Goal: Information Seeking & Learning: Learn about a topic

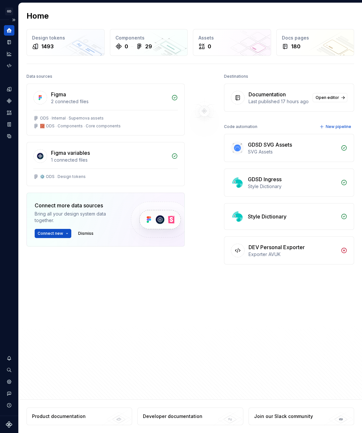
click at [6, 34] on div "Home" at bounding box center [9, 30] width 10 height 10
click at [9, 30] on icon "Home" at bounding box center [9, 30] width 6 height 6
click at [9, 41] on icon "Documentation" at bounding box center [9, 43] width 3 height 4
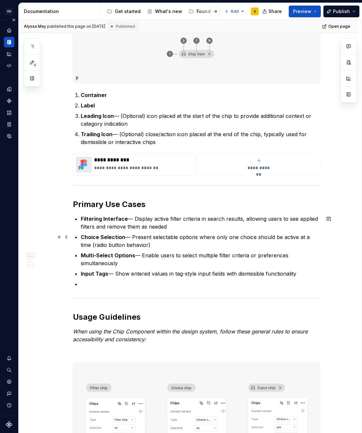
scroll to position [189, 0]
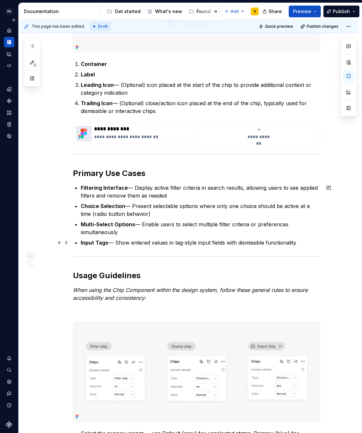
scroll to position [197, 0]
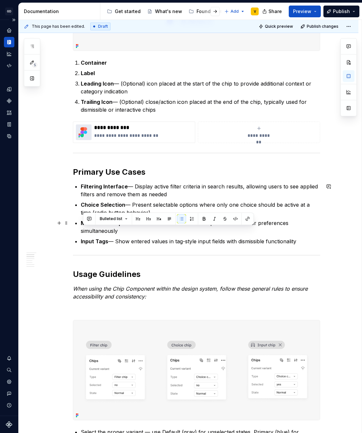
drag, startPoint x: 82, startPoint y: 231, endPoint x: 123, endPoint y: 230, distance: 40.8
click at [123, 230] on p "Multi-Select Options — Enable users to select multiple filter criteria or prefe…" at bounding box center [200, 227] width 239 height 16
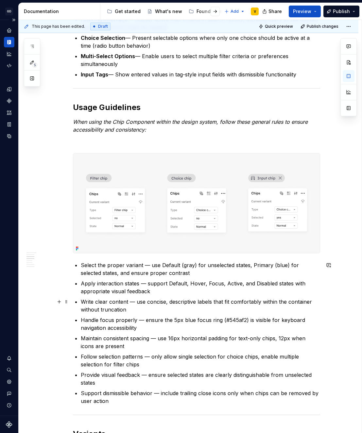
scroll to position [364, 0]
type textarea "*"
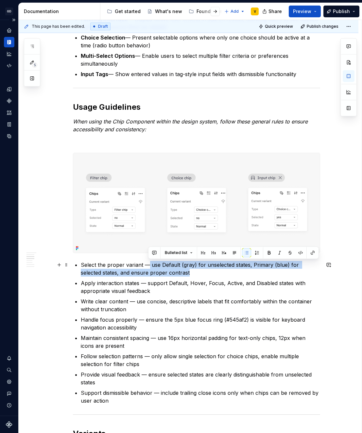
drag, startPoint x: 148, startPoint y: 264, endPoint x: 168, endPoint y: 273, distance: 22.2
click at [168, 273] on p "Select the proper variant — use Default (gray) for unselected states, Primary (…" at bounding box center [200, 269] width 239 height 16
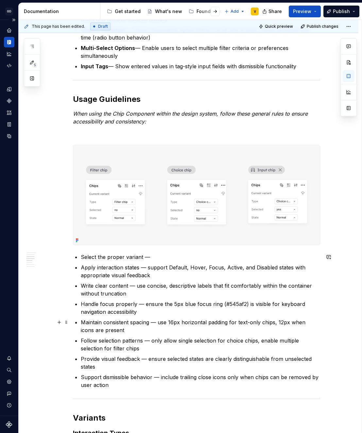
scroll to position [374, 0]
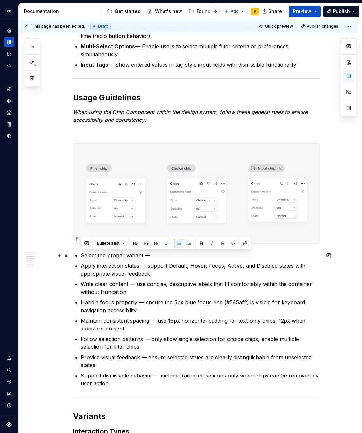
drag, startPoint x: 81, startPoint y: 255, endPoint x: 160, endPoint y: 256, distance: 79.0
click at [160, 256] on p "Select the proper variant —" at bounding box center [200, 255] width 239 height 8
copy p "Select the proper variant —"
click at [162, 253] on p "Select the proper variant —" at bounding box center [200, 255] width 239 height 8
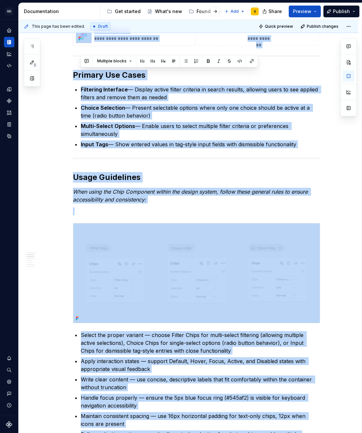
scroll to position [172, 0]
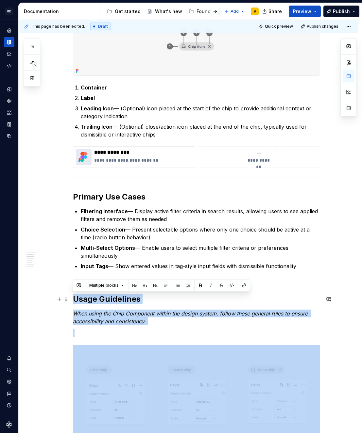
drag, startPoint x: 128, startPoint y: 347, endPoint x: 72, endPoint y: 298, distance: 73.6
copy div "Lorem Ipsumdolor Sita conse adi Elit Seddoeius tempor inc utlabo etdolo, magnaa…"
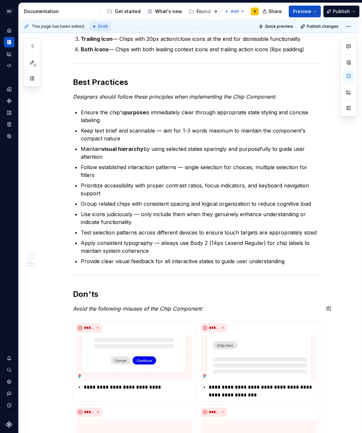
scroll to position [762, 0]
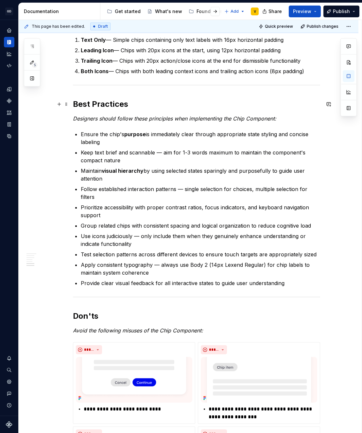
click at [74, 104] on h2 "Best Practices" at bounding box center [196, 104] width 247 height 10
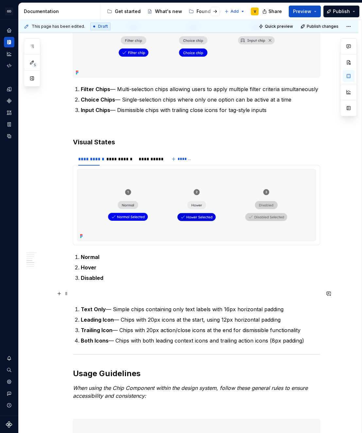
scroll to position [494, 0]
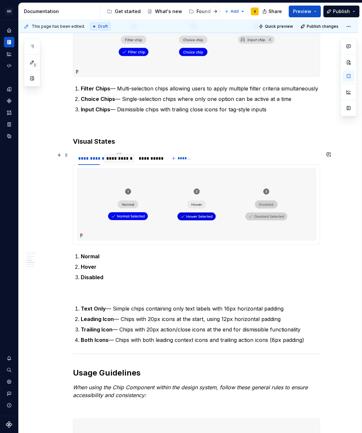
click at [120, 159] on div "**********" at bounding box center [119, 158] width 26 height 7
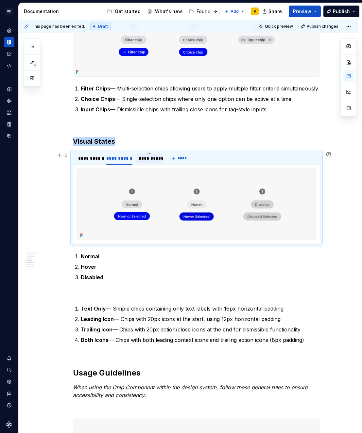
click at [147, 160] on div "**********" at bounding box center [149, 158] width 22 height 7
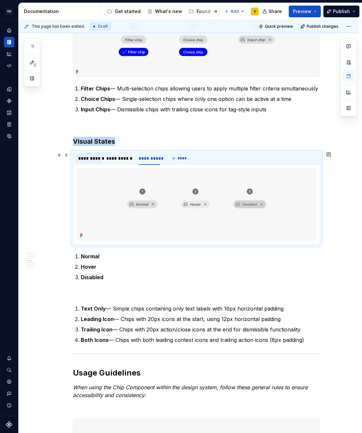
click at [87, 159] on div "**********" at bounding box center [89, 158] width 22 height 7
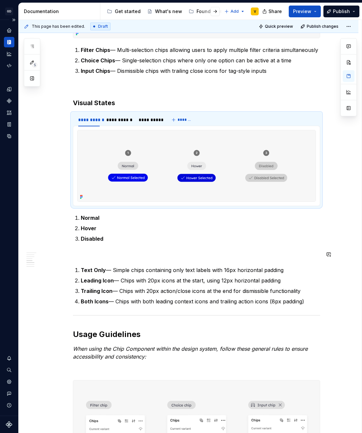
scroll to position [536, 0]
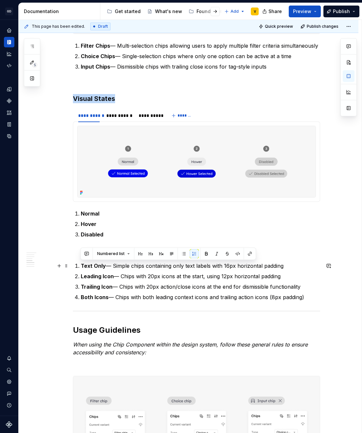
drag, startPoint x: 305, startPoint y: 300, endPoint x: 72, endPoint y: 262, distance: 236.2
click at [72, 262] on div "**********" at bounding box center [188, 407] width 339 height 1632
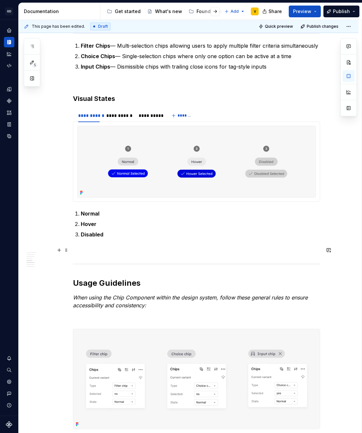
click at [80, 256] on div "**********" at bounding box center [196, 323] width 247 height 1432
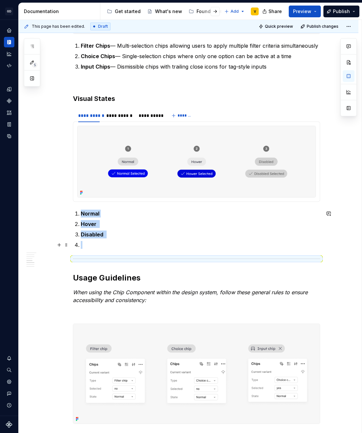
click at [92, 245] on p at bounding box center [200, 245] width 239 height 8
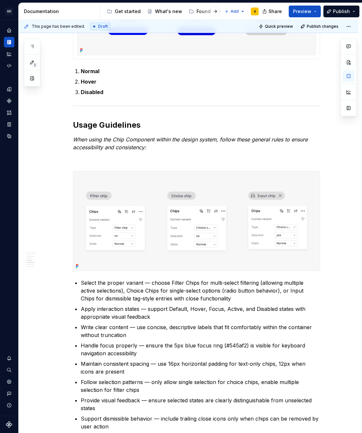
scroll to position [774, 0]
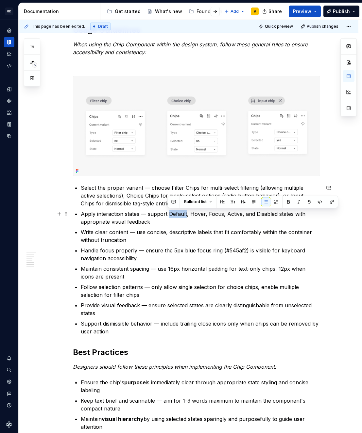
drag, startPoint x: 185, startPoint y: 216, endPoint x: 168, endPoint y: 215, distance: 17.3
click at [168, 215] on p "Apply interaction states — support Default, Hover, Focus, Active, and Disabled …" at bounding box center [200, 218] width 239 height 16
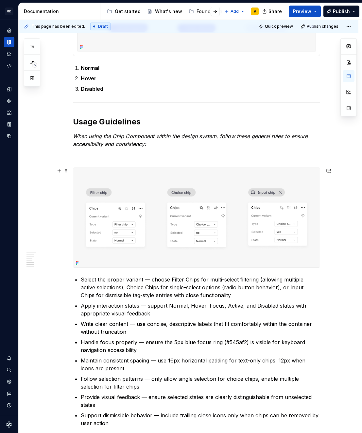
scroll to position [759, 0]
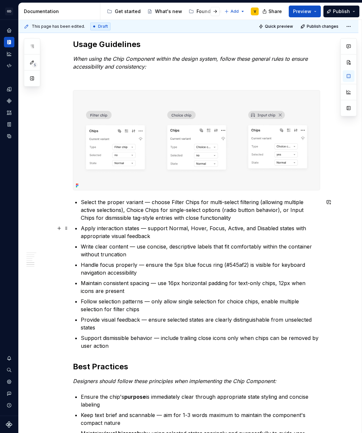
click at [225, 230] on p "Apply interaction states — support Normal, Hover, Focus, Active, and Disabled s…" at bounding box center [200, 232] width 239 height 16
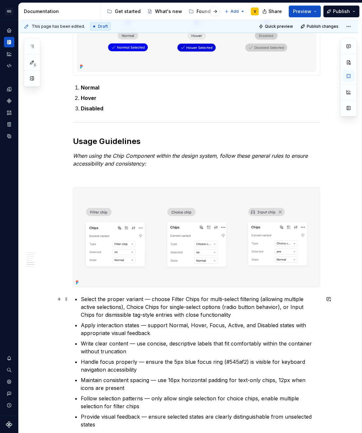
scroll to position [699, 0]
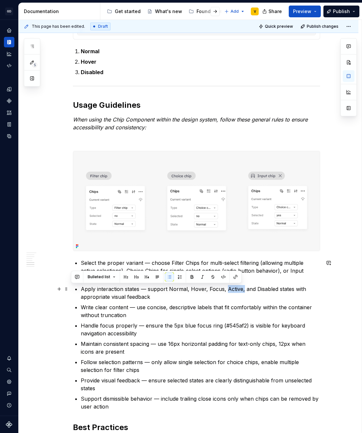
drag, startPoint x: 240, startPoint y: 290, endPoint x: 224, endPoint y: 290, distance: 16.0
click at [224, 290] on p "Apply interaction states — support Normal, Hover, Focus, Active, and Disabled s…" at bounding box center [200, 293] width 239 height 16
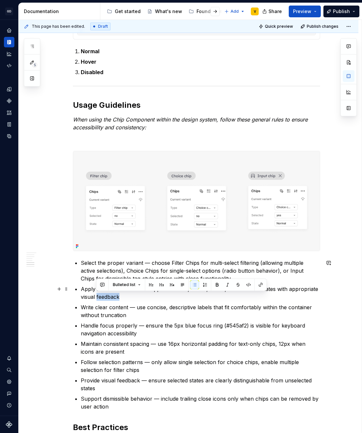
drag, startPoint x: 96, startPoint y: 297, endPoint x: 125, endPoint y: 297, distance: 28.7
click at [125, 297] on p "Apply interaction states — support Normal, Hover, Focus, and Disabled states wi…" at bounding box center [200, 293] width 239 height 16
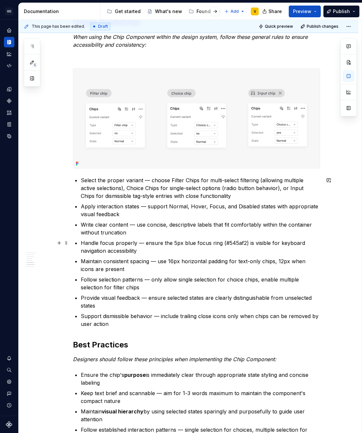
scroll to position [783, 0]
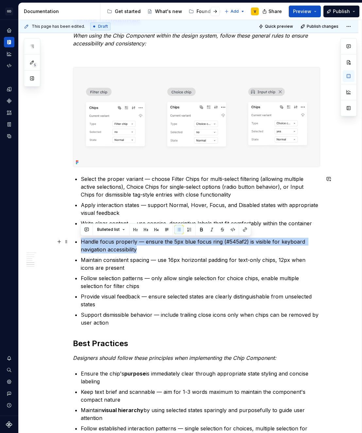
drag, startPoint x: 141, startPoint y: 250, endPoint x: 77, endPoint y: 240, distance: 64.7
click at [77, 240] on div "**********" at bounding box center [196, 68] width 247 height 1416
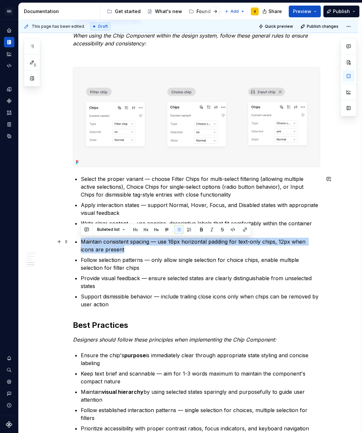
drag, startPoint x: 114, startPoint y: 250, endPoint x: 79, endPoint y: 245, distance: 35.4
click at [79, 245] on div "**********" at bounding box center [196, 59] width 247 height 1398
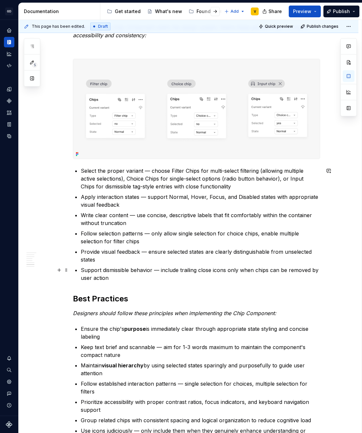
scroll to position [815, 0]
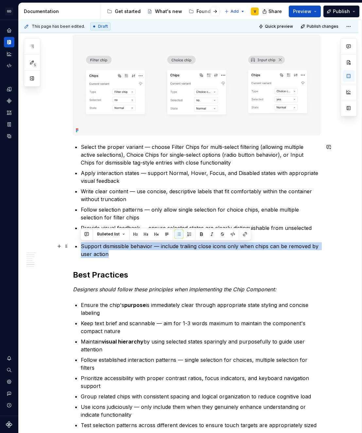
drag, startPoint x: 113, startPoint y: 253, endPoint x: 80, endPoint y: 243, distance: 33.9
click at [81, 243] on p "Support dismissible behavior — include trailing close icons only when chips can…" at bounding box center [200, 250] width 239 height 16
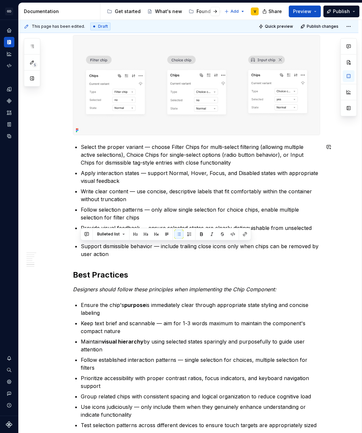
click at [140, 263] on div "**********" at bounding box center [196, 18] width 247 height 1380
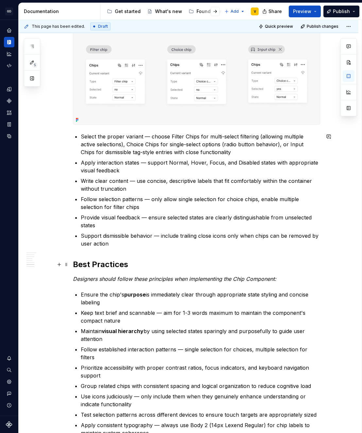
scroll to position [825, 0]
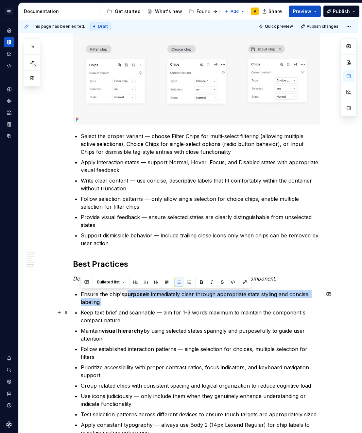
drag, startPoint x: 127, startPoint y: 295, endPoint x: 150, endPoint y: 307, distance: 25.6
click at [150, 307] on ul "Ensure the chip's purpose is immediately clear through appropriate state stylin…" at bounding box center [200, 368] width 239 height 157
click at [133, 304] on p "Ensure the chip's purpose is immediately clear through appropriate state stylin…" at bounding box center [200, 298] width 239 height 16
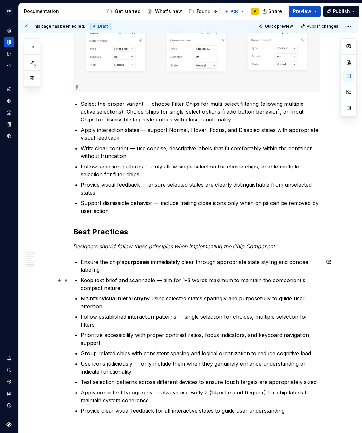
scroll to position [863, 0]
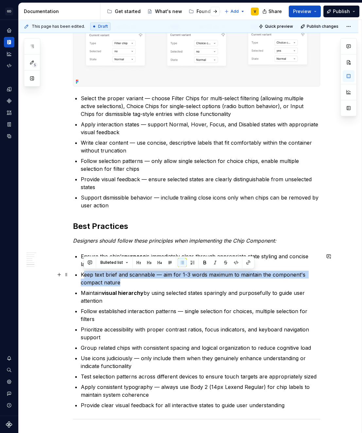
drag, startPoint x: 128, startPoint y: 282, endPoint x: 83, endPoint y: 271, distance: 46.5
click at [83, 271] on p "Keep text brief and scannable — aim for 1-3 words maximum to maintain the compo…" at bounding box center [200, 279] width 239 height 16
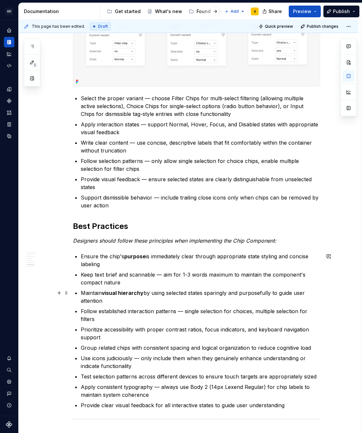
click at [103, 293] on strong "visual hierarchy" at bounding box center [123, 293] width 42 height 7
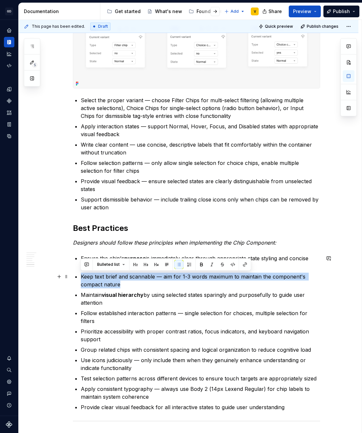
drag, startPoint x: 122, startPoint y: 286, endPoint x: 73, endPoint y: 271, distance: 51.3
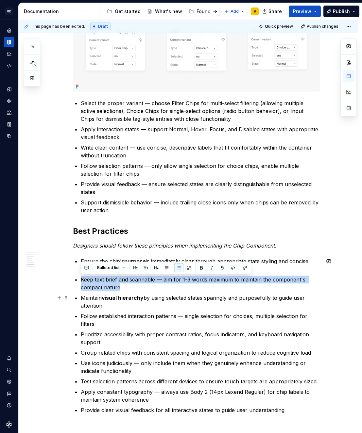
scroll to position [858, 0]
copy p "Keep text brief and scannable — aim for 1-3 words maximum to maintain the compo…"
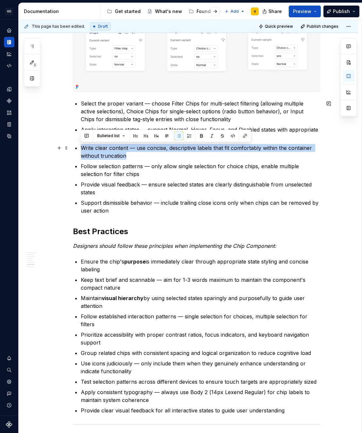
drag, startPoint x: 131, startPoint y: 157, endPoint x: 79, endPoint y: 149, distance: 52.0
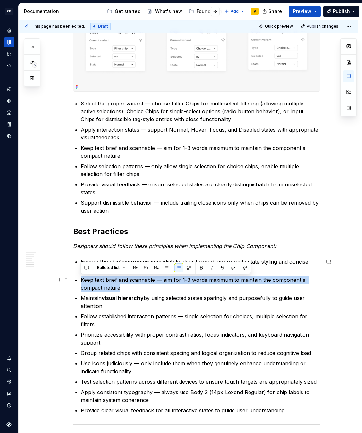
drag, startPoint x: 127, startPoint y: 290, endPoint x: 80, endPoint y: 280, distance: 47.4
click at [81, 280] on p "Keep text brief and scannable — aim for 1-3 words maximum to maintain the compo…" at bounding box center [200, 284] width 239 height 16
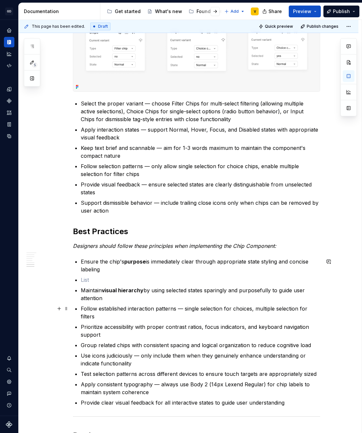
scroll to position [856, 0]
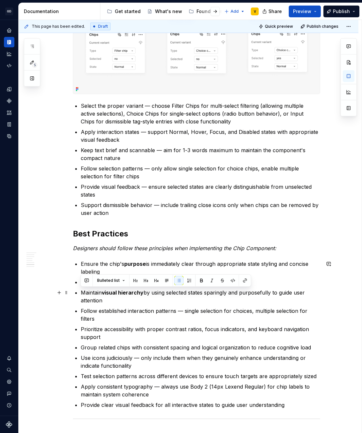
drag, startPoint x: 107, startPoint y: 303, endPoint x: 79, endPoint y: 291, distance: 31.2
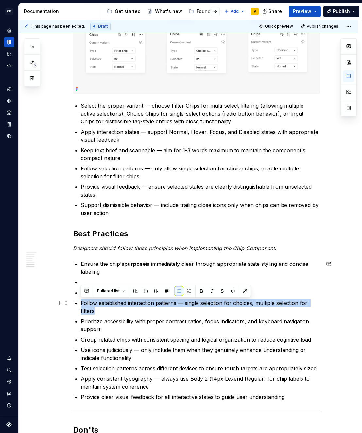
drag, startPoint x: 96, startPoint y: 312, endPoint x: 79, endPoint y: 301, distance: 20.2
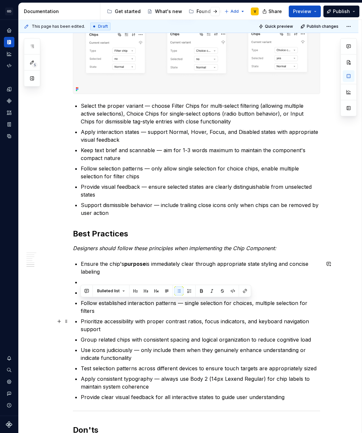
click at [110, 331] on p "Prioritize accessibility with proper contrast ratios, focus indicators, and key…" at bounding box center [200, 325] width 239 height 16
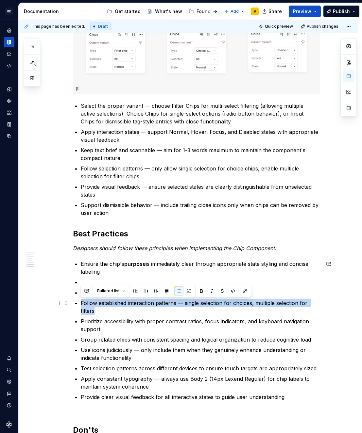
drag, startPoint x: 104, startPoint y: 314, endPoint x: 71, endPoint y: 302, distance: 34.7
click at [71, 302] on div "**********" at bounding box center [188, 30] width 339 height 1517
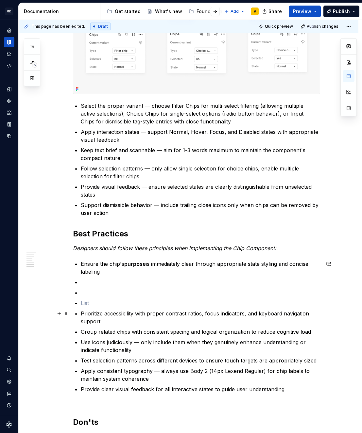
scroll to position [856, 0]
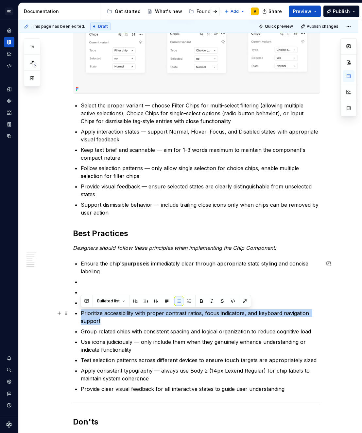
drag, startPoint x: 105, startPoint y: 318, endPoint x: 78, endPoint y: 313, distance: 27.7
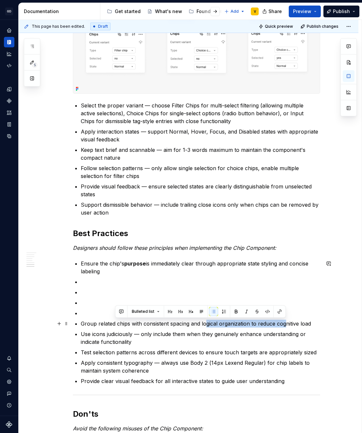
drag, startPoint x: 205, startPoint y: 325, endPoint x: 287, endPoint y: 325, distance: 81.3
click at [286, 325] on p "Group related chips with consistent spacing and logical organization to reduce …" at bounding box center [200, 324] width 239 height 8
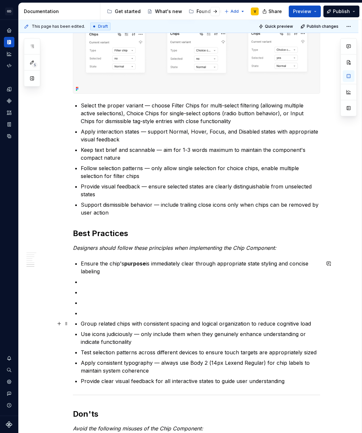
click at [287, 325] on p "Group related chips with consistent spacing and logical organization to reduce …" at bounding box center [200, 324] width 239 height 8
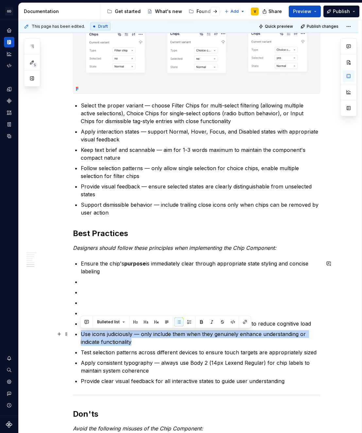
drag, startPoint x: 81, startPoint y: 336, endPoint x: 136, endPoint y: 343, distance: 55.4
click at [136, 343] on p "Use icons judiciously — only include them when they genuinely enhance understan…" at bounding box center [200, 338] width 239 height 16
click at [136, 344] on p "Use icons judiciously — only include them when they genuinely enhance understan…" at bounding box center [200, 338] width 239 height 16
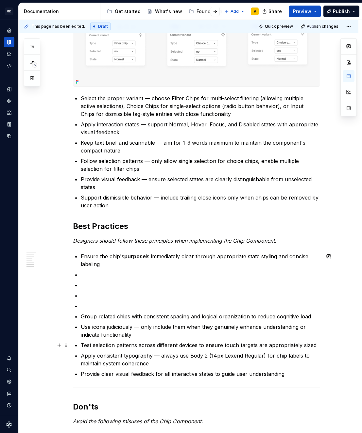
scroll to position [864, 0]
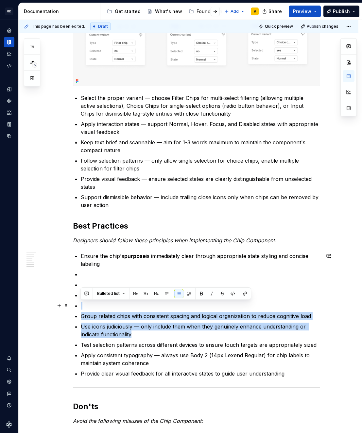
drag, startPoint x: 133, startPoint y: 337, endPoint x: 75, endPoint y: 305, distance: 66.0
click at [81, 305] on ul "Ensure the chip's purpose is immediately clear through appropriate state stylin…" at bounding box center [200, 314] width 239 height 125
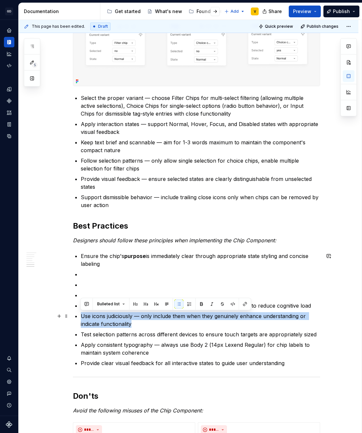
drag, startPoint x: 81, startPoint y: 316, endPoint x: 140, endPoint y: 325, distance: 59.9
click at [140, 325] on p "Use icons judiciously — only include them when they genuinely enhance understan…" at bounding box center [200, 320] width 239 height 16
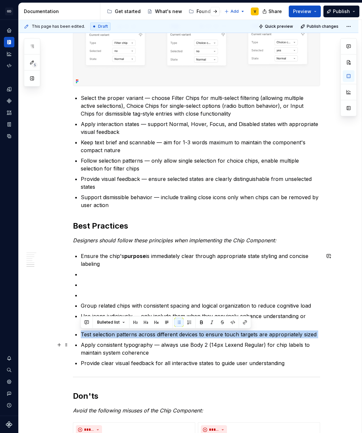
drag, startPoint x: 81, startPoint y: 335, endPoint x: 324, endPoint y: 339, distance: 243.0
click at [324, 339] on div "**********" at bounding box center [188, 9] width 339 height 1491
copy p "Test selection patterns across different devices to ensure touch targets are ap…"
click at [114, 206] on p "Support dismissible behavior — include trailing close icons only when chips can…" at bounding box center [200, 201] width 239 height 16
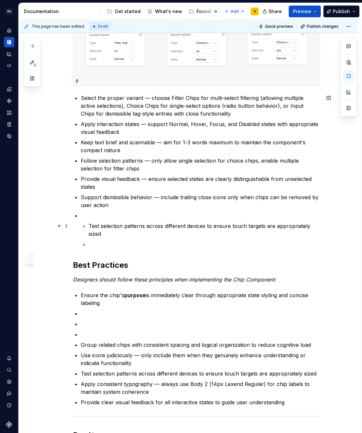
click at [89, 226] on p "Test selection patterns across different devices to ensure touch targets are ap…" at bounding box center [204, 230] width 231 height 16
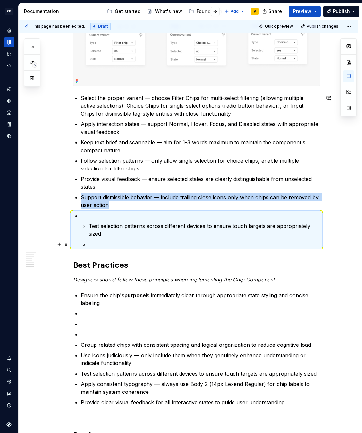
click at [118, 241] on p at bounding box center [204, 244] width 231 height 8
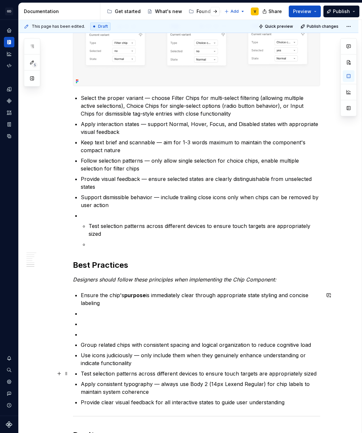
drag, startPoint x: 82, startPoint y: 374, endPoint x: 282, endPoint y: 372, distance: 199.9
click at [279, 372] on p "Test selection patterns across different devices to ensure touch targets are ap…" at bounding box center [200, 374] width 239 height 8
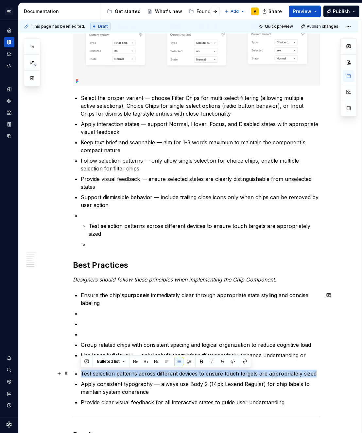
drag, startPoint x: 80, startPoint y: 373, endPoint x: 318, endPoint y: 374, distance: 237.8
click at [318, 374] on p "Test selection patterns across different devices to ensure touch targets are ap…" at bounding box center [200, 374] width 239 height 8
copy p "Test selection patterns across different devices to ensure touch targets are ap…"
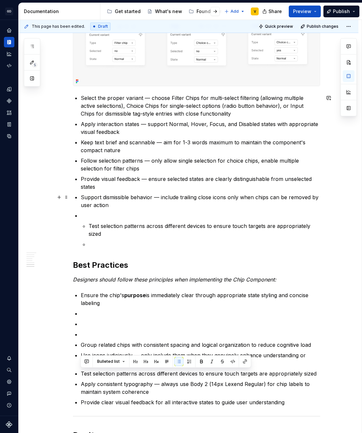
click at [118, 204] on p "Support dismissible behavior — include trailing close icons only when chips can…" at bounding box center [200, 201] width 239 height 16
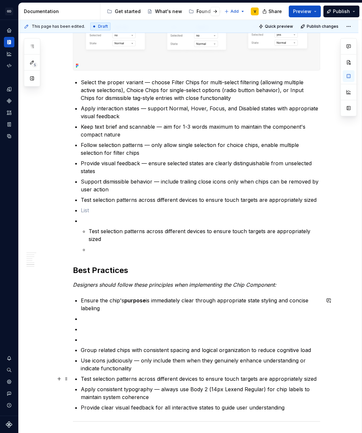
scroll to position [890, 0]
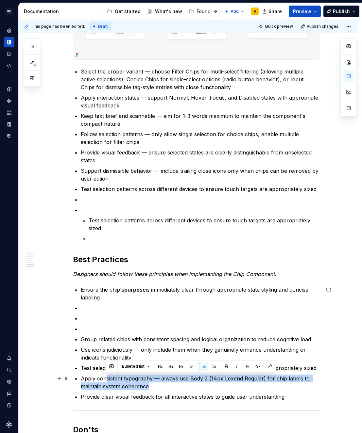
drag, startPoint x: 105, startPoint y: 377, endPoint x: 163, endPoint y: 384, distance: 57.6
click at [163, 384] on p "Apply consistent typography — always use Body 2 (14px Lexend Regular) for chip …" at bounding box center [200, 383] width 239 height 16
drag, startPoint x: 166, startPoint y: 386, endPoint x: 79, endPoint y: 376, distance: 88.1
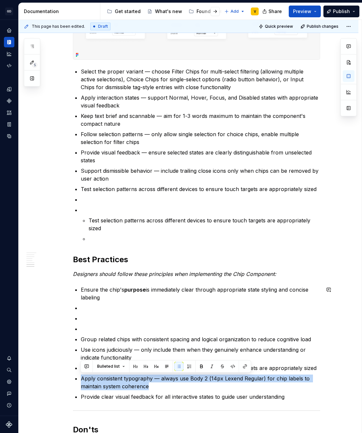
copy p "Apply consistent typography — always use Body 2 (14px Lexend Regular) for chip …"
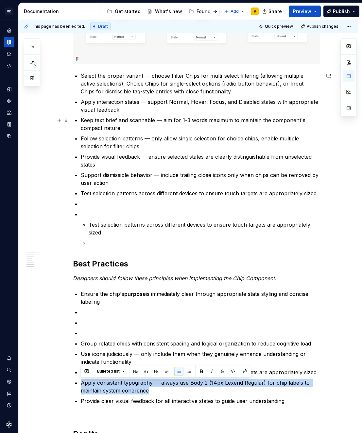
scroll to position [885, 0]
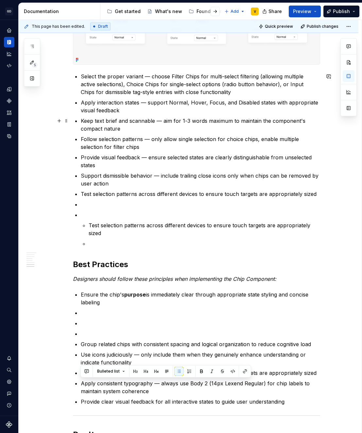
click at [127, 130] on p "Keep text brief and scannable — aim for 1-3 words maximum to maintain the compo…" at bounding box center [200, 125] width 239 height 16
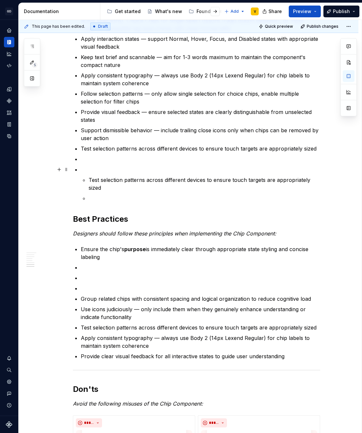
scroll to position [968, 0]
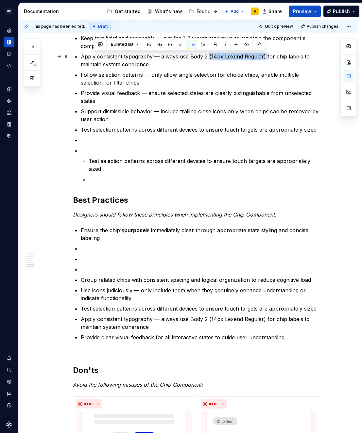
drag, startPoint x: 207, startPoint y: 56, endPoint x: 263, endPoint y: 57, distance: 56.5
click at [263, 57] on p "Apply consistent typography — always use Body 2 (14px Lexend Regular) for chip …" at bounding box center [200, 61] width 239 height 16
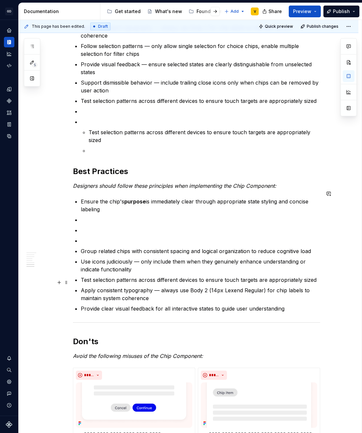
scroll to position [998, 0]
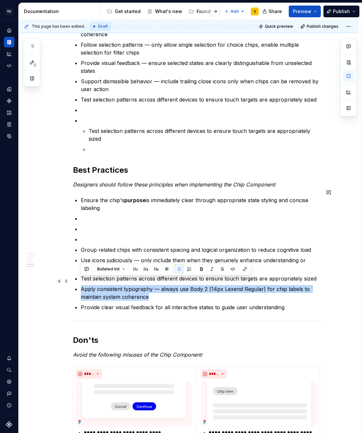
drag, startPoint x: 87, startPoint y: 277, endPoint x: 169, endPoint y: 289, distance: 82.9
click at [169, 289] on p "Apply consistent typography — always use Body 2 (14px Lexend Regular) for chip …" at bounding box center [200, 293] width 239 height 16
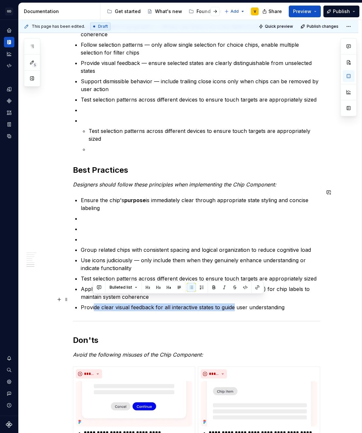
drag, startPoint x: 92, startPoint y: 301, endPoint x: 234, endPoint y: 300, distance: 141.8
click at [234, 303] on p "Provide clear visual feedback for all interactive states to guide user understa…" at bounding box center [200, 307] width 239 height 8
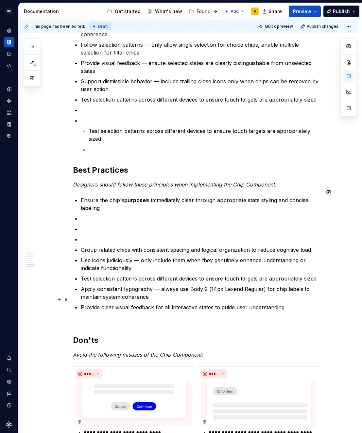
scroll to position [997, 0]
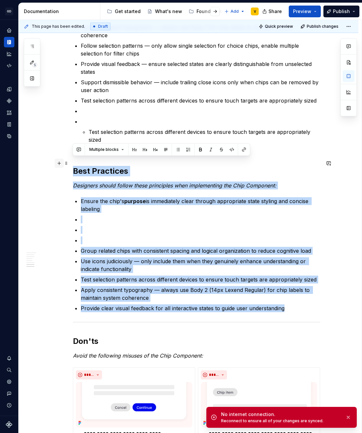
drag, startPoint x: 284, startPoint y: 302, endPoint x: 59, endPoint y: 164, distance: 264.5
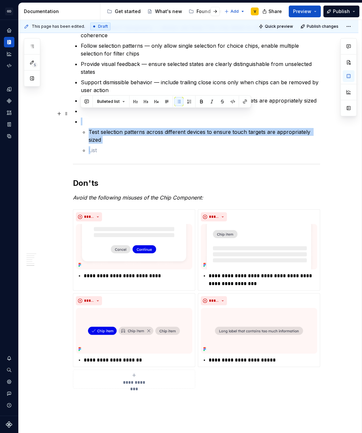
drag, startPoint x: 93, startPoint y: 147, endPoint x: 71, endPoint y: 113, distance: 40.6
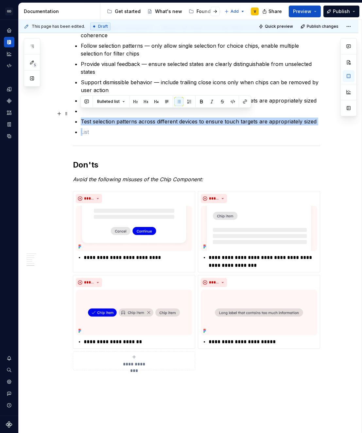
drag, startPoint x: 91, startPoint y: 120, endPoint x: 71, endPoint y: 113, distance: 21.1
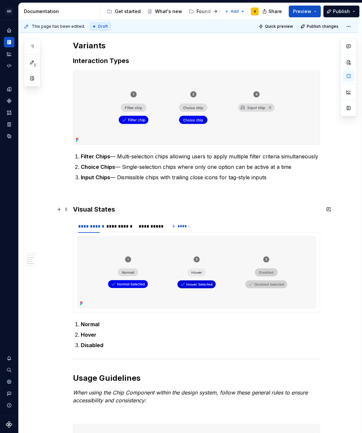
scroll to position [427, 0]
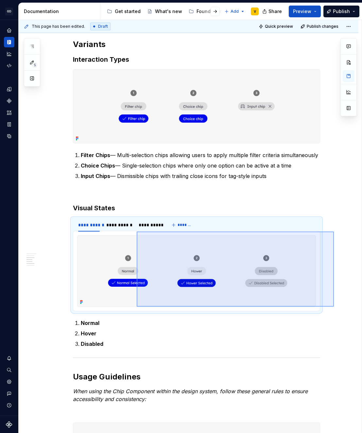
drag, startPoint x: 333, startPoint y: 307, endPoint x: 137, endPoint y: 232, distance: 210.8
click at [137, 232] on div "**********" at bounding box center [190, 226] width 343 height 413
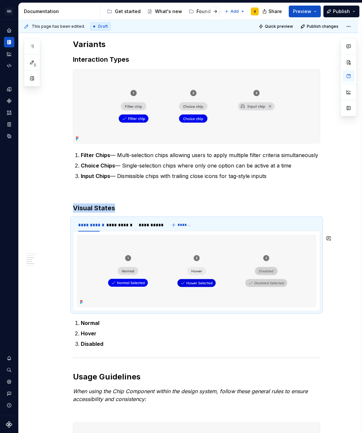
copy h3 "Visual States"
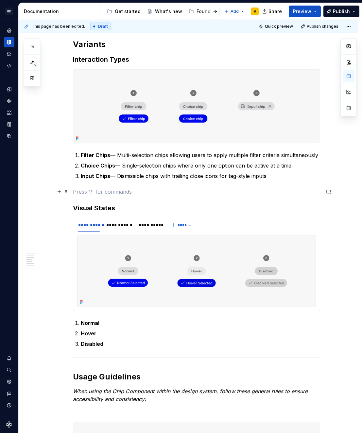
click at [100, 193] on p at bounding box center [196, 192] width 247 height 8
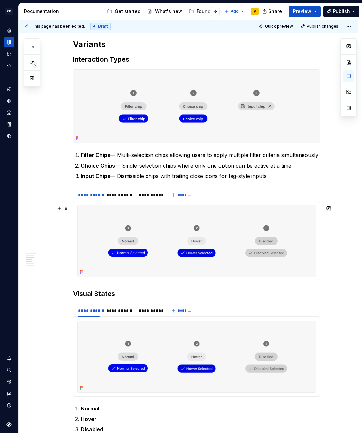
click at [118, 213] on img at bounding box center [196, 240] width 238 height 71
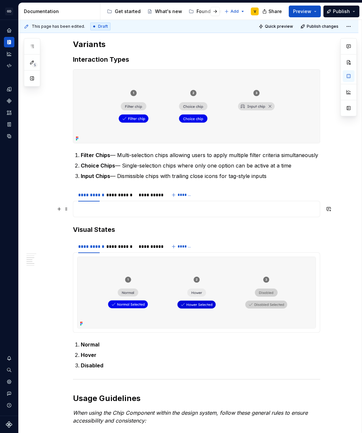
click at [312, 206] on p at bounding box center [196, 209] width 238 height 8
click at [309, 200] on div "**********" at bounding box center [196, 194] width 247 height 13
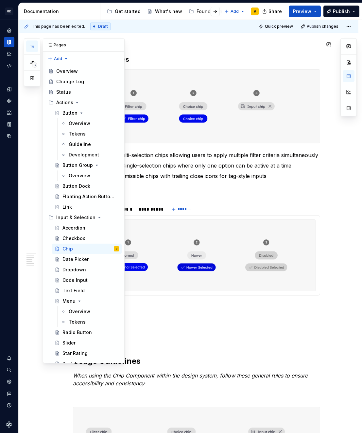
click at [34, 49] on button "button" at bounding box center [32, 47] width 12 height 12
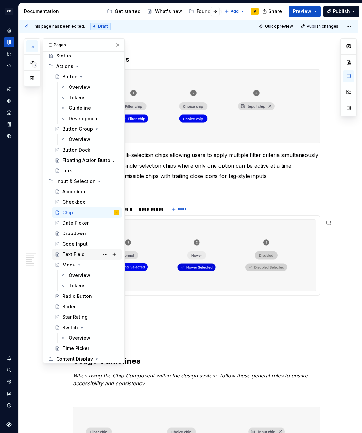
scroll to position [48, 0]
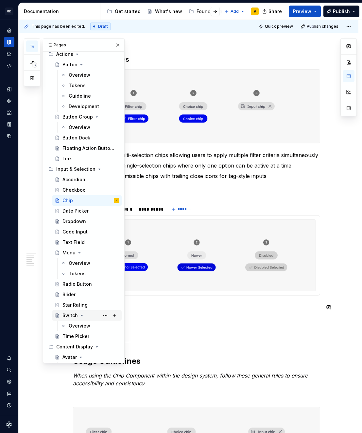
click at [70, 314] on div "Switch" at bounding box center [69, 315] width 15 height 7
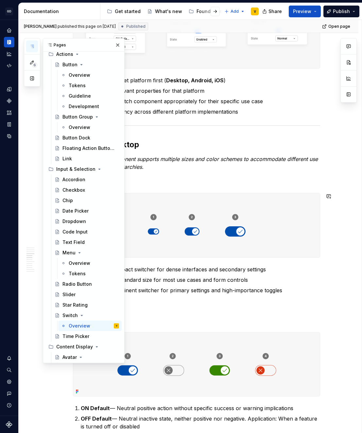
scroll to position [614, 0]
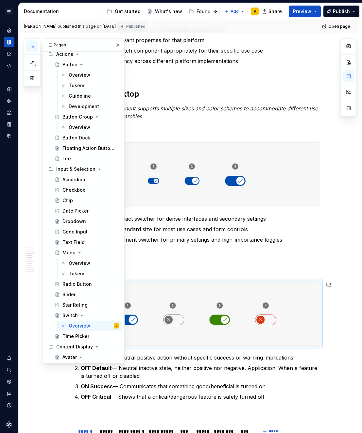
click at [271, 310] on img at bounding box center [196, 314] width 246 height 64
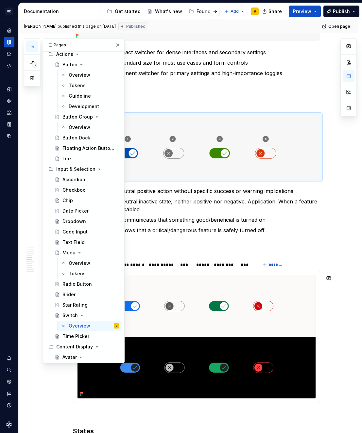
scroll to position [806, 0]
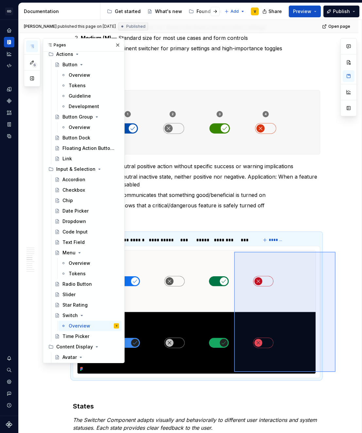
drag, startPoint x: 335, startPoint y: 372, endPoint x: 234, endPoint y: 252, distance: 157.2
click at [234, 252] on div "**********" at bounding box center [190, 226] width 343 height 413
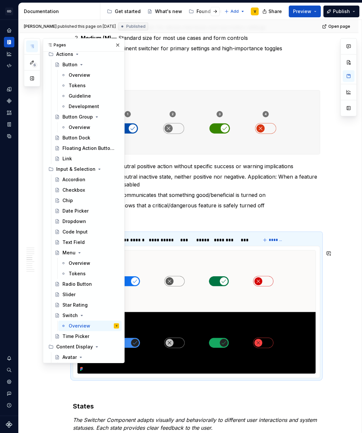
copy br
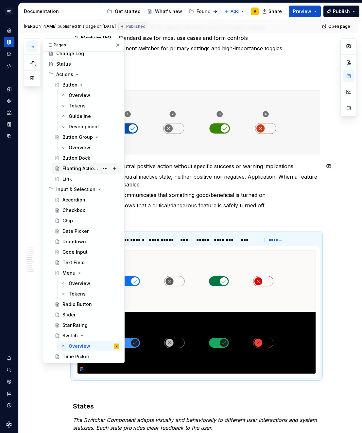
scroll to position [37, 0]
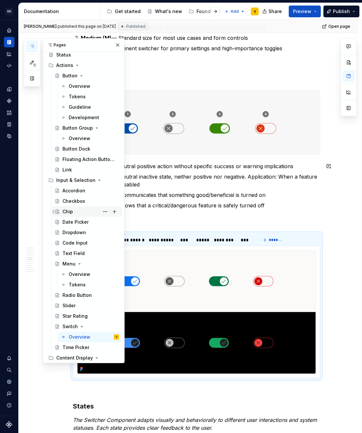
click at [76, 213] on div "Chip" at bounding box center [90, 211] width 57 height 9
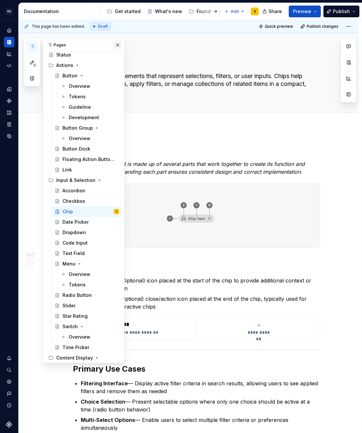
click at [114, 45] on button "button" at bounding box center [117, 45] width 9 height 9
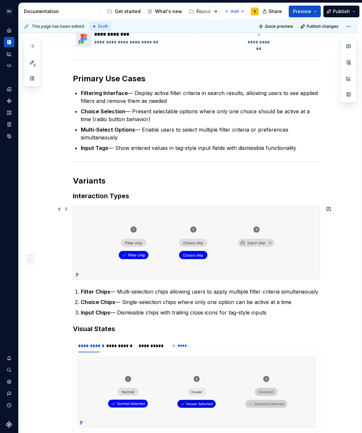
scroll to position [359, 0]
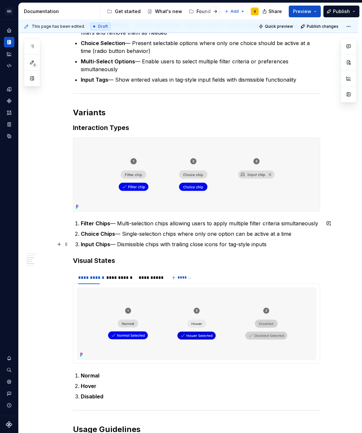
click at [285, 242] on p "Input Chips — Dismissible chips with trailing close icons for tag-style inputs" at bounding box center [200, 244] width 239 height 8
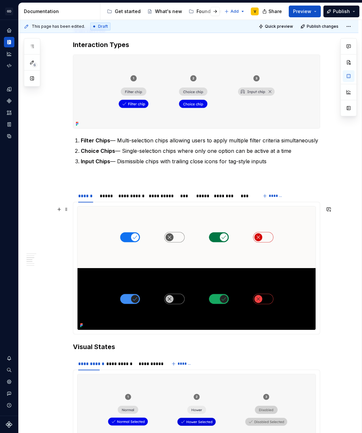
scroll to position [453, 0]
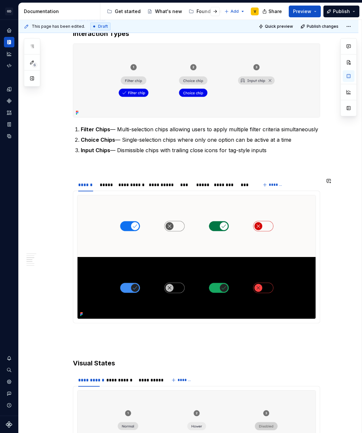
click at [74, 171] on div "**********" at bounding box center [196, 384] width 247 height 1389
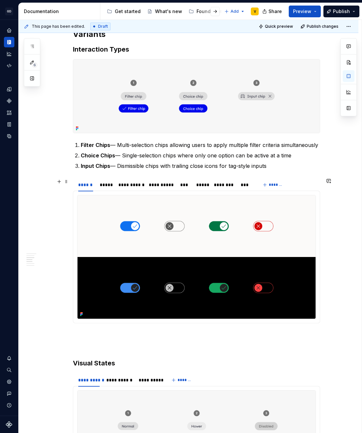
scroll to position [437, 0]
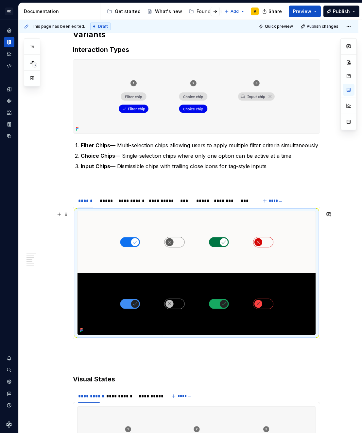
click at [121, 240] on img at bounding box center [196, 272] width 238 height 123
click at [120, 248] on img at bounding box center [196, 272] width 238 height 123
click at [350, 87] on button "button" at bounding box center [348, 90] width 12 height 12
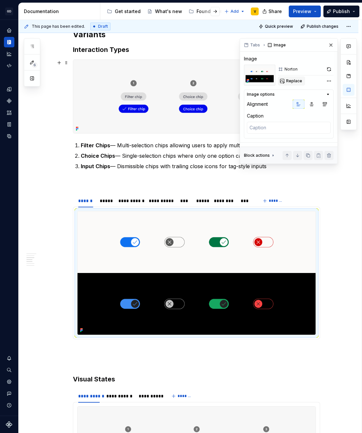
click at [299, 81] on span "Replace" at bounding box center [294, 80] width 16 height 5
type textarea "*"
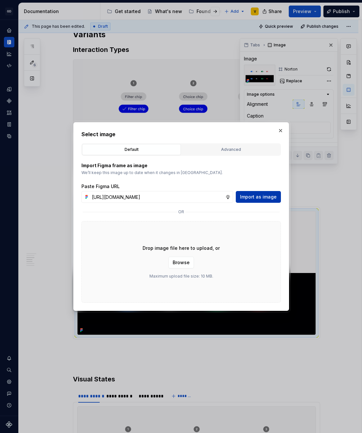
scroll to position [0, 233]
type input "[URL][DOMAIN_NAME]"
click at [256, 197] on span "Import as image" at bounding box center [258, 197] width 37 height 7
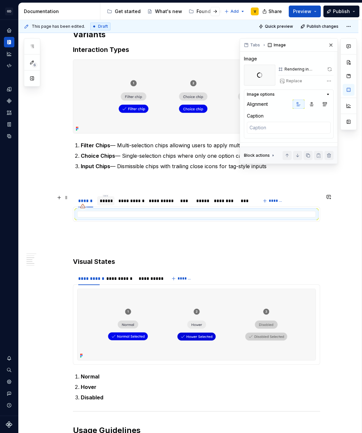
click at [104, 201] on div "*****" at bounding box center [106, 201] width 12 height 7
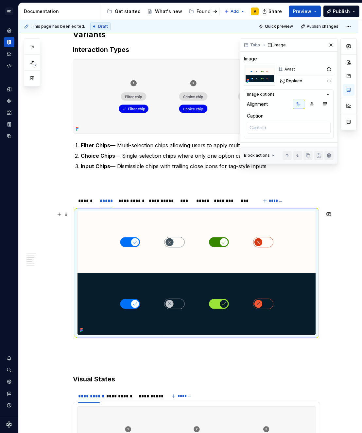
click at [172, 265] on img at bounding box center [196, 272] width 238 height 123
click at [300, 82] on span "Replace" at bounding box center [294, 80] width 16 height 5
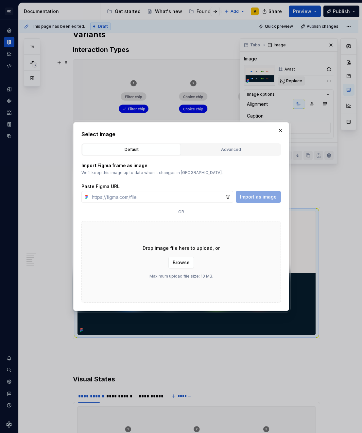
type textarea "*"
type input "[URL][DOMAIN_NAME]"
type textarea "*"
type input "[URL][DOMAIN_NAME]"
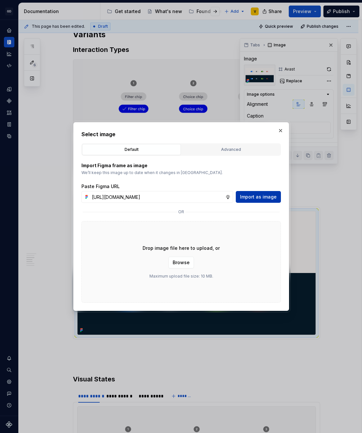
click at [252, 198] on span "Import as image" at bounding box center [258, 197] width 37 height 7
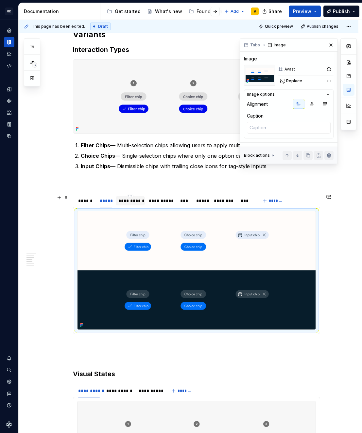
click at [132, 200] on div "**********" at bounding box center [130, 201] width 24 height 7
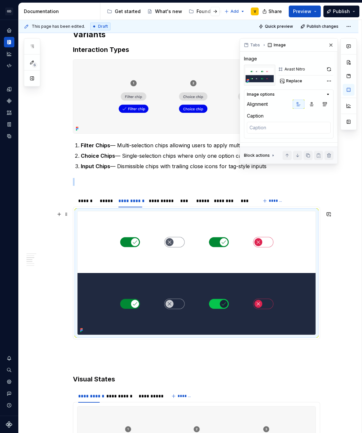
click at [164, 231] on img at bounding box center [196, 272] width 238 height 123
click at [296, 80] on span "Replace" at bounding box center [294, 80] width 16 height 5
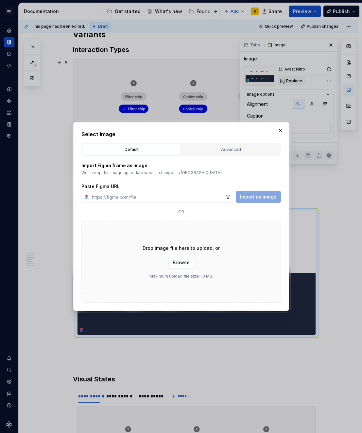
type textarea "*"
type input "[URL][DOMAIN_NAME]"
click at [258, 200] on span "Import as image" at bounding box center [258, 197] width 37 height 7
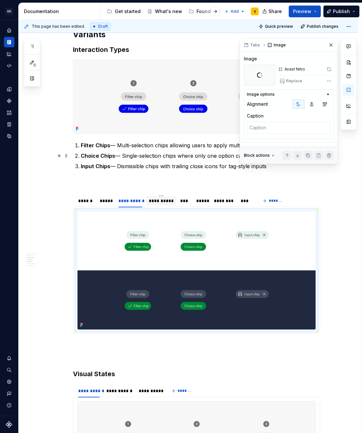
click at [156, 200] on div "**********" at bounding box center [161, 201] width 25 height 7
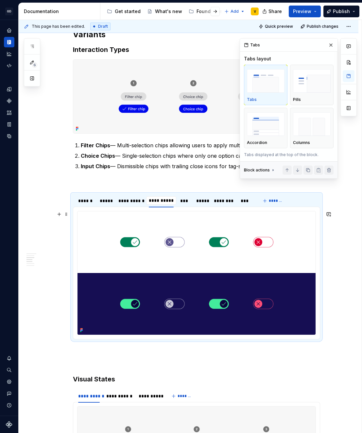
click at [180, 249] on img at bounding box center [196, 272] width 238 height 123
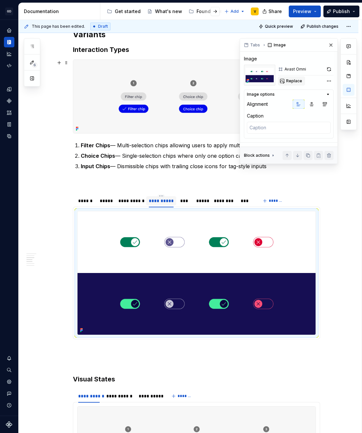
click at [297, 82] on span "Replace" at bounding box center [294, 80] width 16 height 5
type textarea "*"
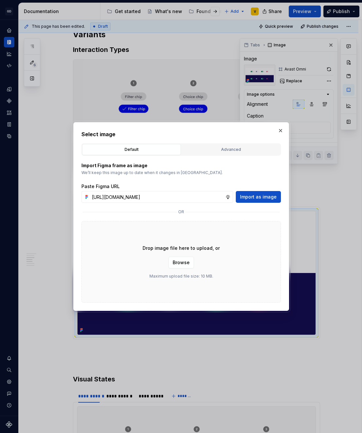
scroll to position [0, 233]
type input "[URL][DOMAIN_NAME]"
click at [255, 202] on button "Import as image" at bounding box center [257, 197] width 45 height 12
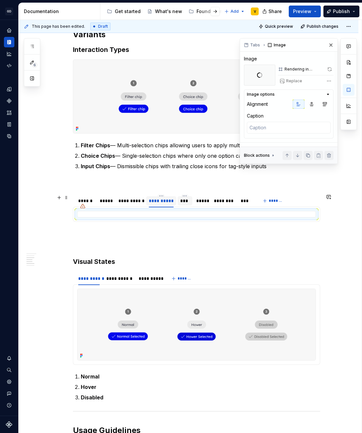
click at [183, 200] on div "***" at bounding box center [184, 201] width 9 height 7
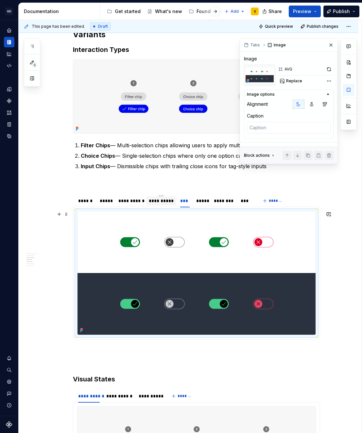
click at [167, 248] on img at bounding box center [196, 272] width 238 height 123
click at [296, 83] on span "Replace" at bounding box center [294, 80] width 16 height 5
type textarea "*"
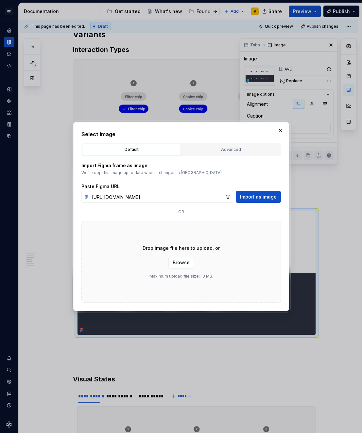
scroll to position [0, 233]
type input "[URL][DOMAIN_NAME]"
click at [269, 202] on button "Import as image" at bounding box center [257, 197] width 45 height 12
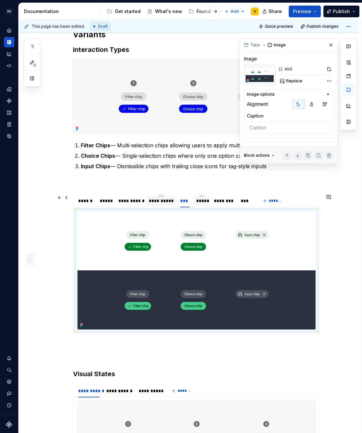
click at [198, 199] on div "*****" at bounding box center [201, 201] width 11 height 7
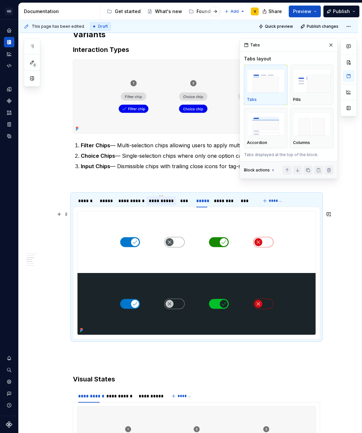
click at [193, 277] on img at bounding box center [196, 272] width 238 height 123
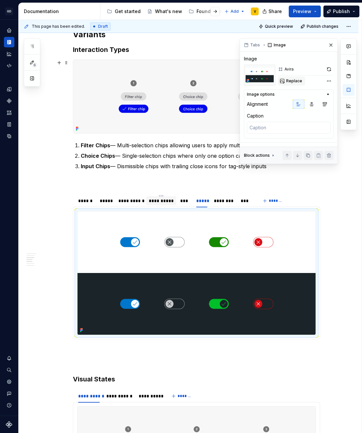
click at [286, 82] on span "Replace" at bounding box center [294, 80] width 16 height 5
type textarea "*"
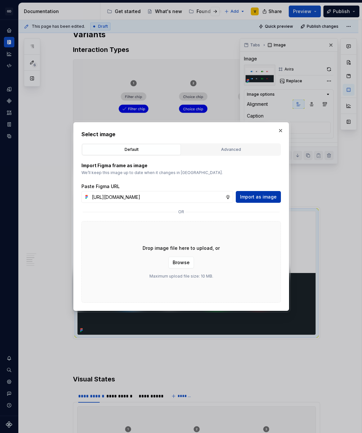
scroll to position [0, 233]
type input "[URL][DOMAIN_NAME]"
click at [256, 197] on span "Import as image" at bounding box center [258, 197] width 37 height 7
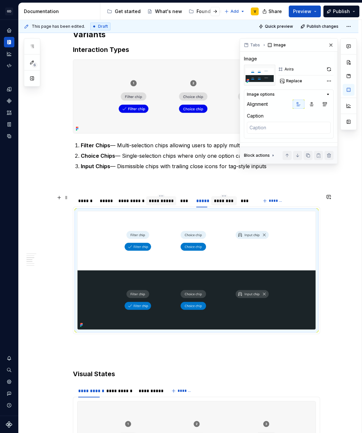
click at [224, 201] on div "********" at bounding box center [224, 201] width 20 height 7
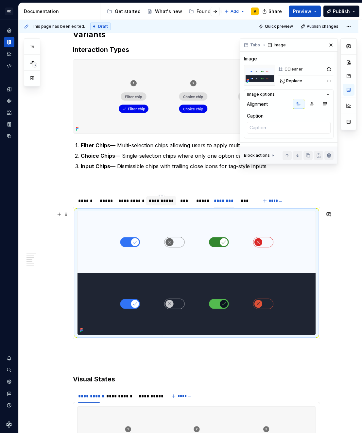
click at [211, 253] on img at bounding box center [196, 272] width 238 height 123
click at [286, 81] on span "Replace" at bounding box center [294, 80] width 16 height 5
type textarea "*"
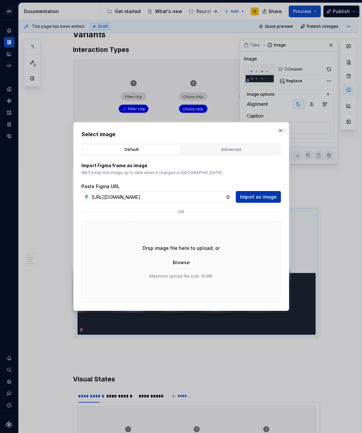
scroll to position [0, 232]
type input "[URL][DOMAIN_NAME]"
click at [263, 198] on span "Import as image" at bounding box center [258, 197] width 37 height 7
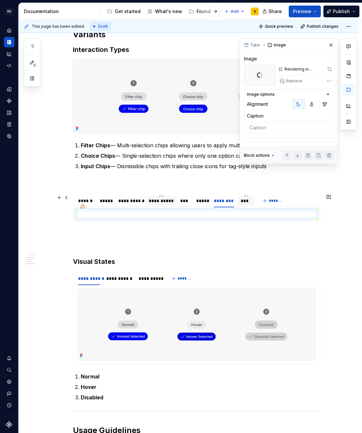
click at [245, 203] on div "***" at bounding box center [245, 201] width 11 height 7
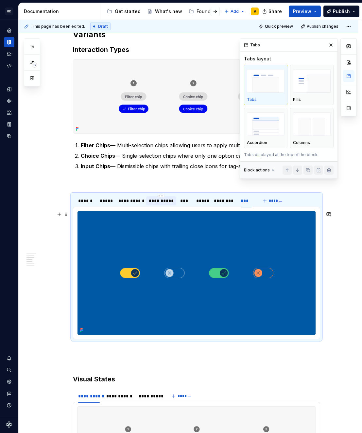
click at [206, 270] on img at bounding box center [196, 272] width 238 height 123
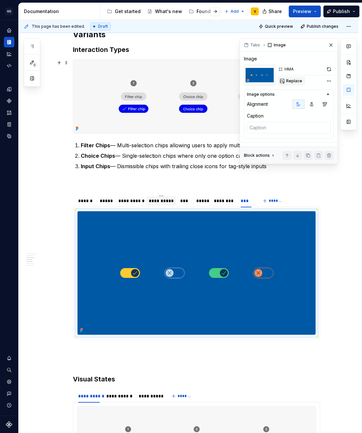
click at [287, 81] on span "Replace" at bounding box center [294, 80] width 16 height 5
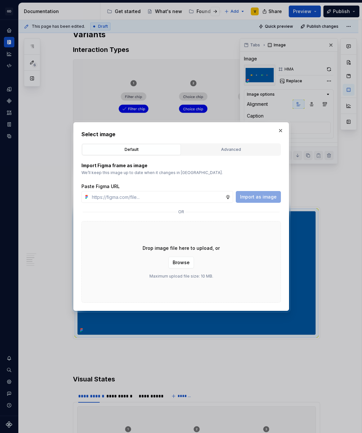
type textarea "*"
type input "[URL][DOMAIN_NAME]"
click at [259, 200] on span "Import as image" at bounding box center [258, 197] width 37 height 7
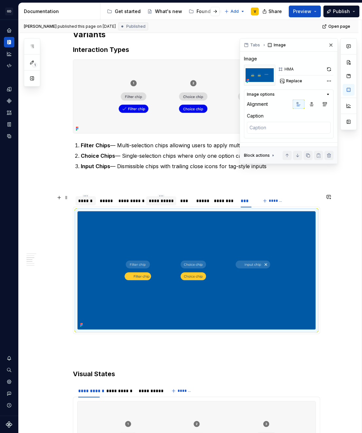
click at [95, 205] on div "******" at bounding box center [85, 201] width 20 height 10
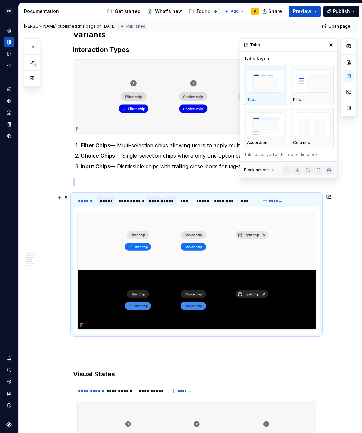
click at [104, 201] on div "*****" at bounding box center [106, 201] width 12 height 7
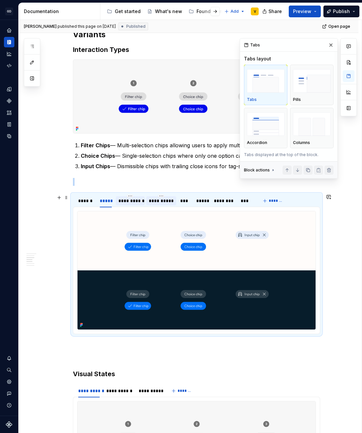
click at [124, 201] on div "**********" at bounding box center [130, 201] width 24 height 7
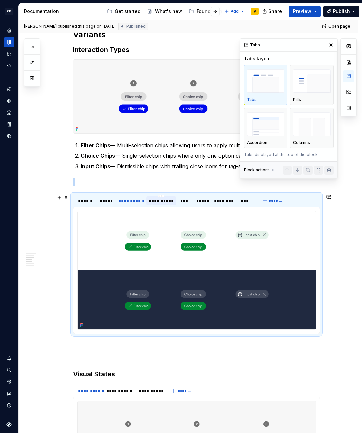
click at [167, 201] on div "**********" at bounding box center [161, 201] width 25 height 7
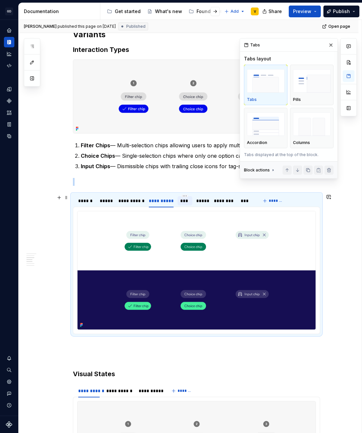
click at [190, 201] on div "***" at bounding box center [184, 200] width 15 height 9
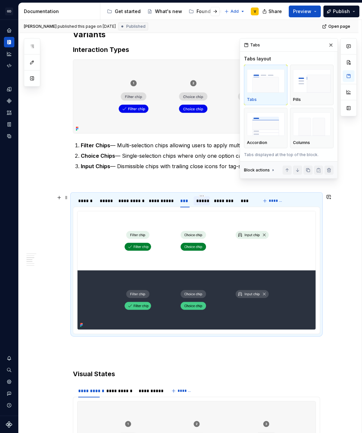
click at [202, 201] on div "*****" at bounding box center [201, 201] width 11 height 7
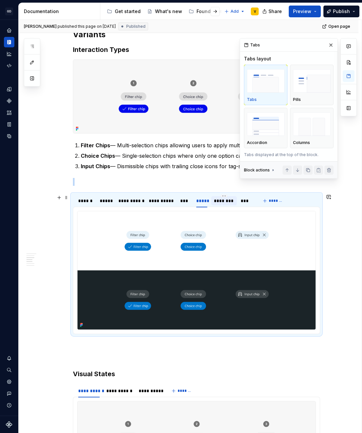
click at [218, 203] on div "********" at bounding box center [224, 201] width 20 height 7
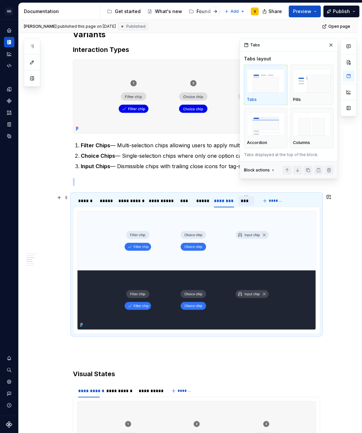
click at [243, 203] on div "***" at bounding box center [245, 201] width 11 height 7
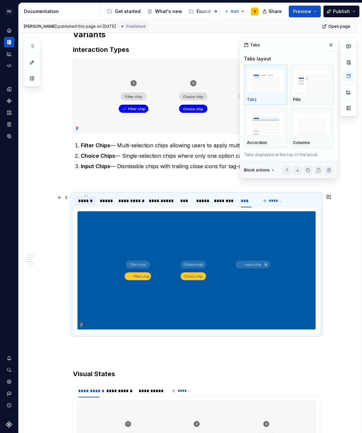
click at [80, 201] on div "******" at bounding box center [85, 201] width 15 height 7
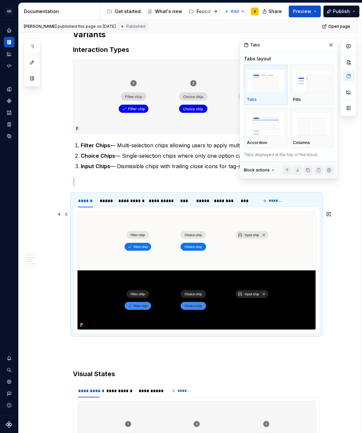
click at [143, 260] on img at bounding box center [196, 270] width 238 height 118
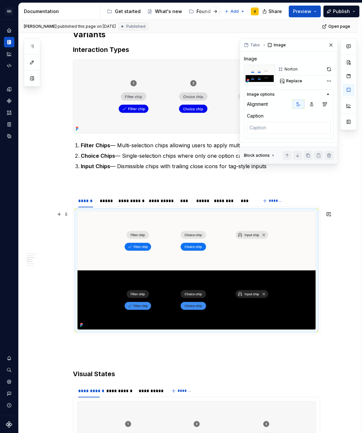
click at [143, 260] on img at bounding box center [196, 270] width 238 height 118
click at [291, 80] on span "Replace" at bounding box center [294, 80] width 16 height 5
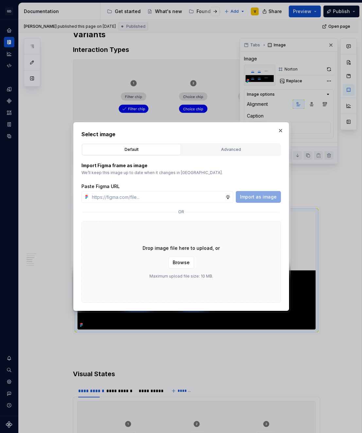
type textarea "*"
type input "[URL][DOMAIN_NAME]"
click at [260, 199] on span "Import as image" at bounding box center [258, 197] width 37 height 7
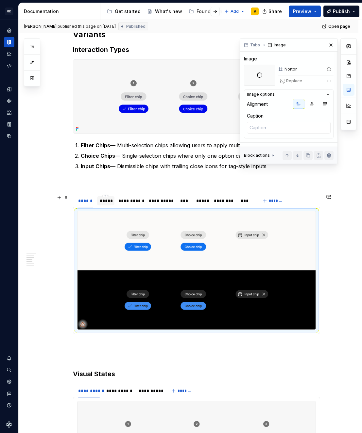
click at [107, 203] on div "*****" at bounding box center [106, 201] width 12 height 7
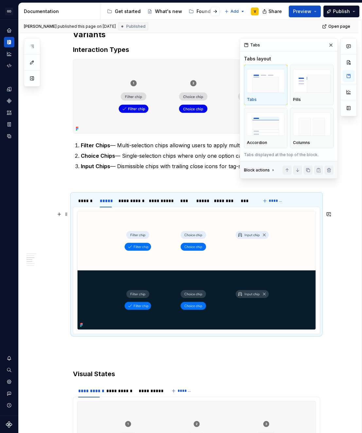
click at [157, 259] on img at bounding box center [196, 270] width 238 height 118
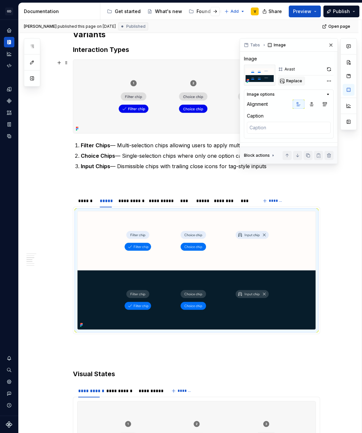
click at [290, 79] on span "Replace" at bounding box center [294, 80] width 16 height 5
type textarea "*"
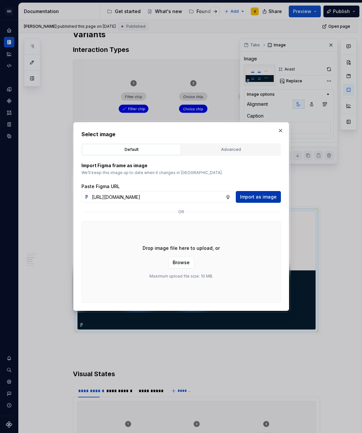
scroll to position [0, 233]
type input "[URL][DOMAIN_NAME]"
click at [269, 195] on span "Import as image" at bounding box center [258, 197] width 37 height 7
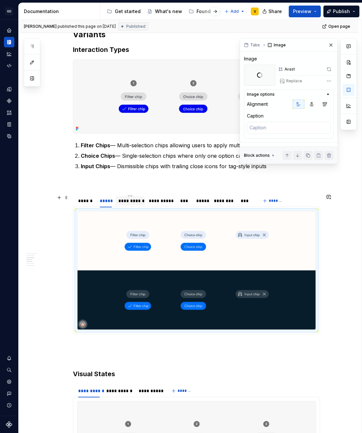
click at [119, 200] on div "**********" at bounding box center [130, 201] width 24 height 7
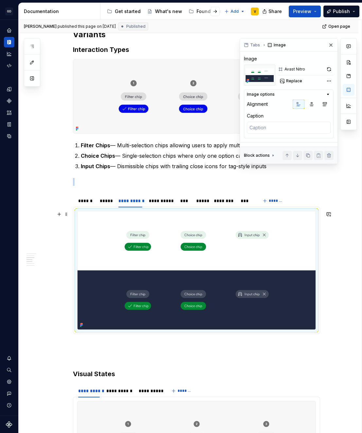
click at [166, 247] on img at bounding box center [196, 270] width 238 height 118
click at [298, 80] on span "Replace" at bounding box center [294, 80] width 16 height 5
type textarea "*"
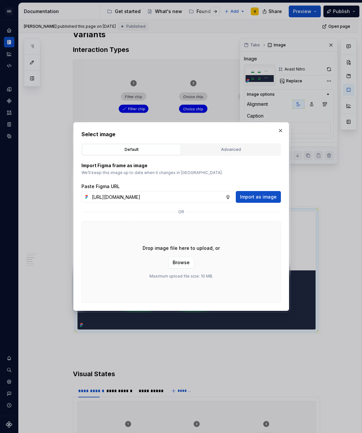
scroll to position [0, 231]
type input "[URL][DOMAIN_NAME]"
click at [252, 199] on span "Import as image" at bounding box center [258, 197] width 37 height 7
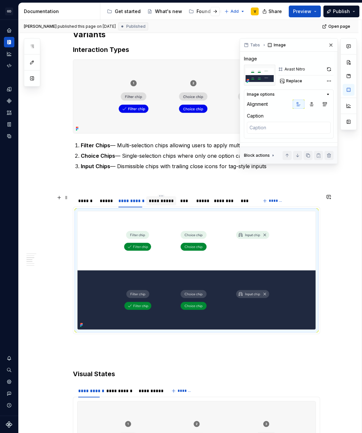
click at [161, 201] on div "**********" at bounding box center [161, 201] width 25 height 7
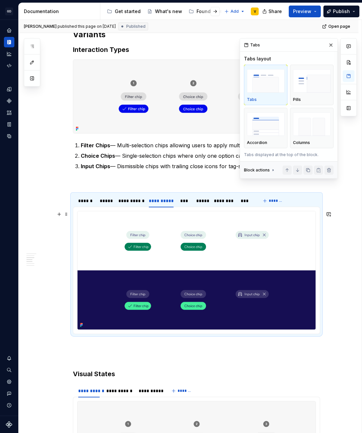
click at [185, 258] on img at bounding box center [196, 270] width 238 height 118
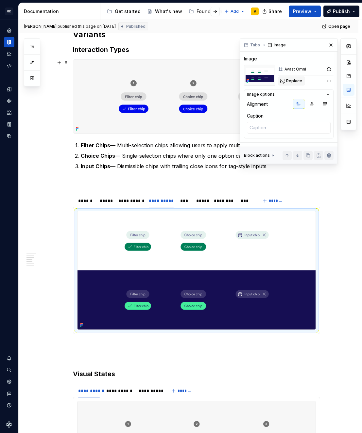
click at [288, 85] on button "Replace" at bounding box center [291, 80] width 27 height 9
type textarea "*"
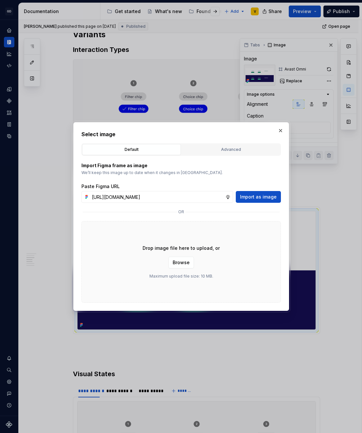
scroll to position [0, 231]
type input "[URL][DOMAIN_NAME]"
click at [263, 194] on span "Import as image" at bounding box center [258, 197] width 37 height 7
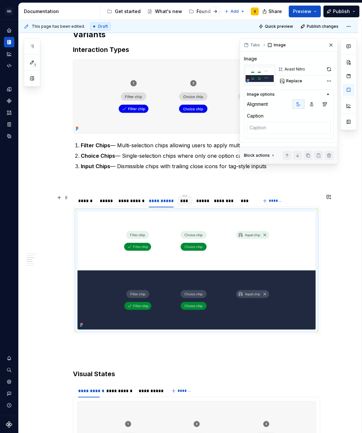
click at [182, 202] on div "***" at bounding box center [184, 201] width 9 height 7
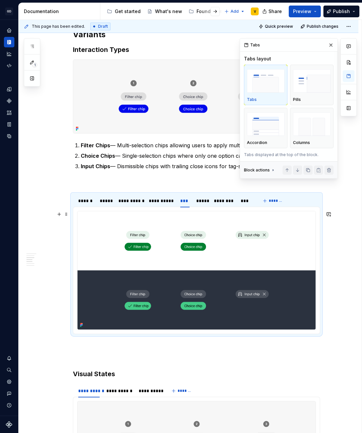
click at [179, 255] on img at bounding box center [196, 270] width 238 height 118
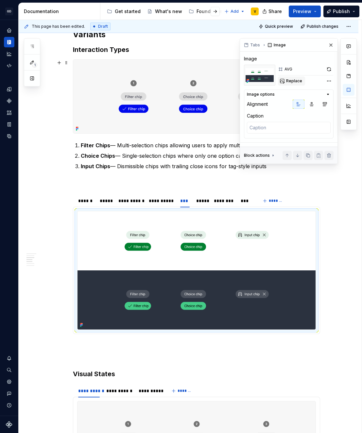
click at [288, 83] on span "Replace" at bounding box center [294, 80] width 16 height 5
type textarea "*"
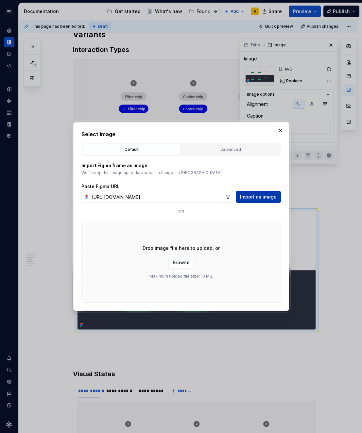
scroll to position [0, 233]
type input "[URL][DOMAIN_NAME]"
click at [251, 198] on span "Import as image" at bounding box center [258, 197] width 37 height 7
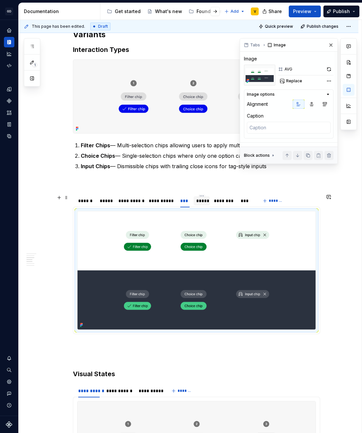
click at [205, 202] on div "*****" at bounding box center [201, 201] width 11 height 7
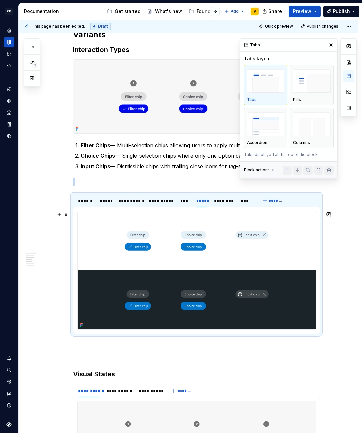
click at [203, 255] on img at bounding box center [196, 270] width 238 height 118
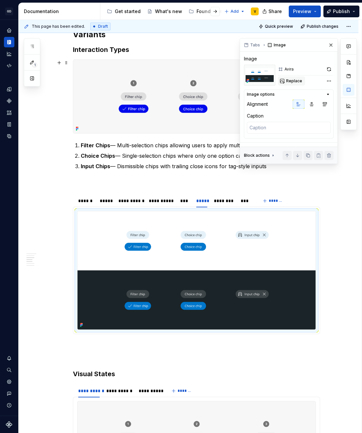
click at [302, 83] on button "Replace" at bounding box center [291, 80] width 27 height 9
type textarea "*"
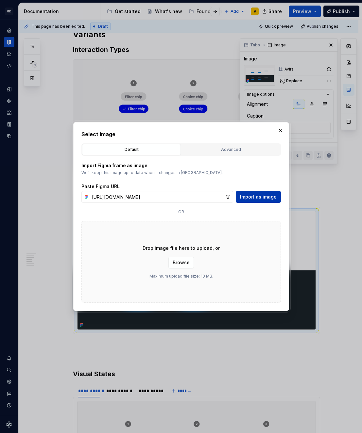
scroll to position [0, 233]
type input "[URL][DOMAIN_NAME]"
click at [254, 198] on span "Import as image" at bounding box center [258, 197] width 37 height 7
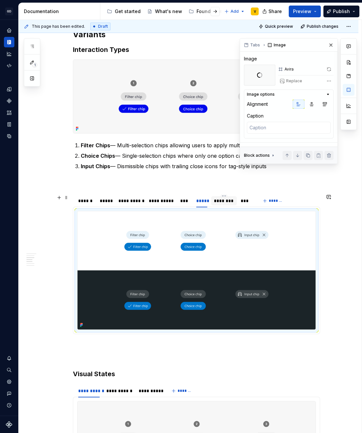
click at [220, 203] on div "********" at bounding box center [224, 201] width 20 height 7
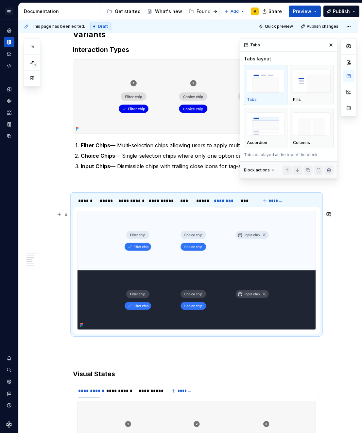
click at [204, 283] on img at bounding box center [196, 270] width 238 height 118
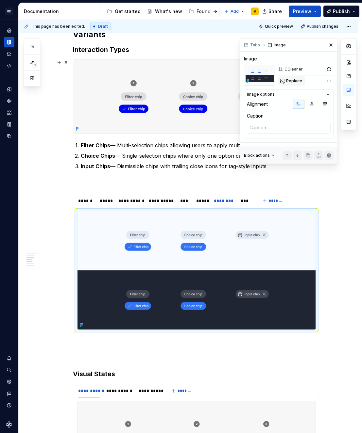
click at [291, 82] on span "Replace" at bounding box center [294, 80] width 16 height 5
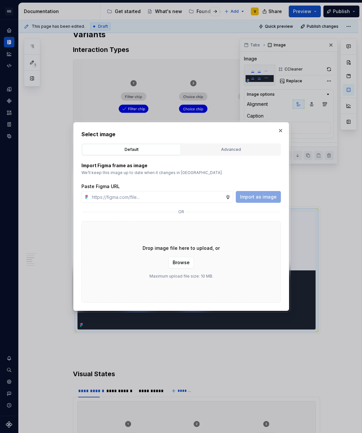
type textarea "*"
type input "[URL][DOMAIN_NAME]"
click at [263, 202] on button "Import as image" at bounding box center [257, 197] width 45 height 12
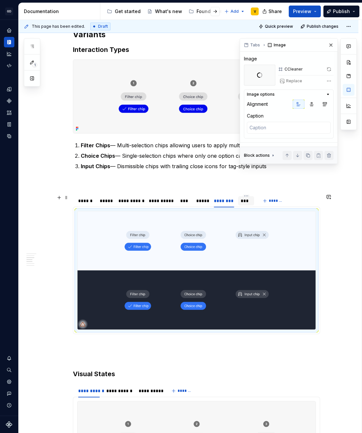
click at [246, 200] on div "***" at bounding box center [245, 201] width 11 height 7
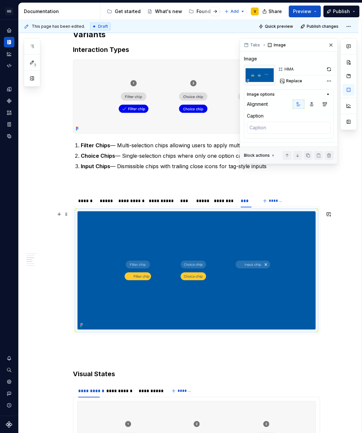
click at [222, 272] on img at bounding box center [196, 270] width 238 height 118
click at [287, 82] on span "Replace" at bounding box center [294, 80] width 16 height 5
type textarea "*"
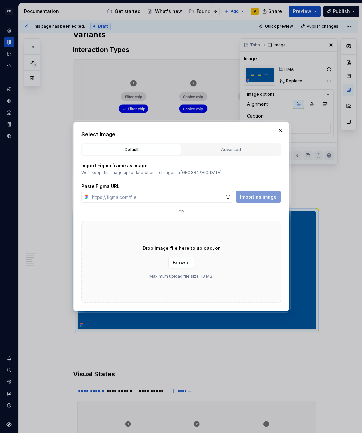
type input "[URL][DOMAIN_NAME]"
type textarea "*"
type input "[URL][DOMAIN_NAME]"
click at [257, 201] on button "Import as image" at bounding box center [257, 197] width 45 height 12
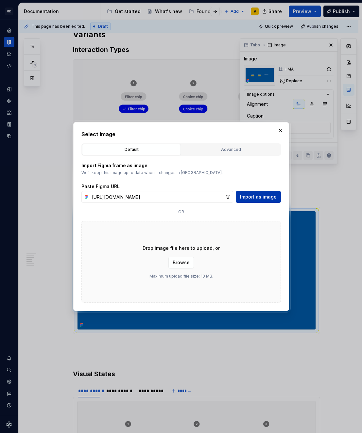
scroll to position [0, 0]
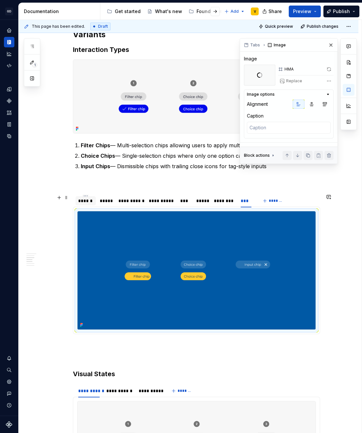
click at [87, 203] on div "******" at bounding box center [85, 201] width 15 height 7
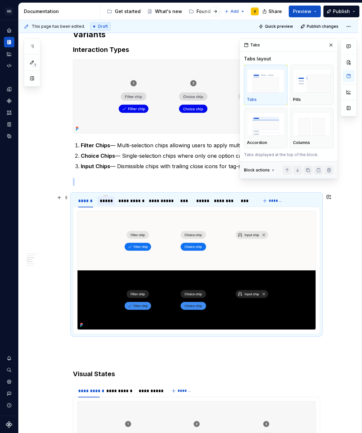
click at [111, 203] on div "*****" at bounding box center [106, 201] width 12 height 7
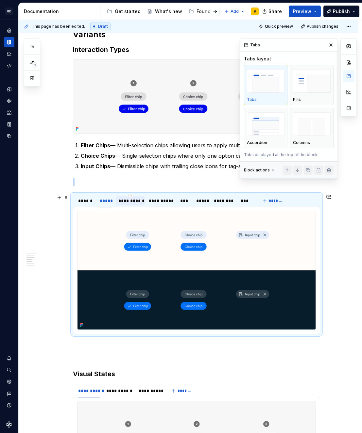
click at [128, 203] on div "**********" at bounding box center [130, 201] width 24 height 7
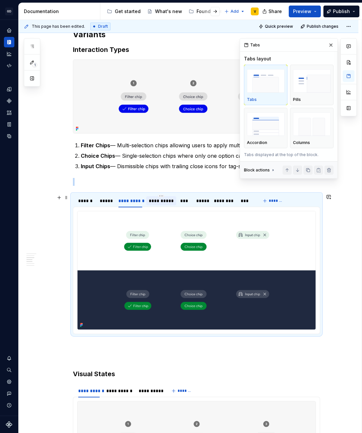
click at [160, 204] on div "**********" at bounding box center [161, 201] width 25 height 7
click at [132, 203] on div "**********" at bounding box center [130, 201] width 24 height 7
click at [161, 204] on div "**********" at bounding box center [161, 201] width 25 height 7
click at [221, 252] on img at bounding box center [196, 270] width 238 height 118
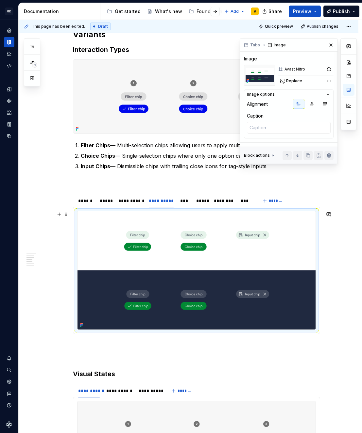
click at [221, 252] on img at bounding box center [196, 270] width 238 height 118
click at [291, 79] on span "Replace" at bounding box center [294, 80] width 16 height 5
type textarea "*"
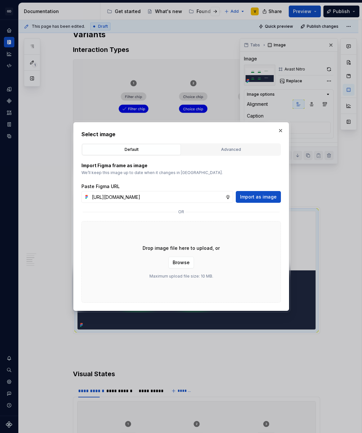
scroll to position [0, 233]
type input "[URL][DOMAIN_NAME]"
click at [249, 197] on span "Import as image" at bounding box center [258, 197] width 37 height 7
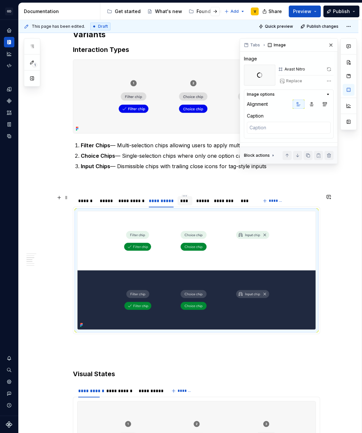
click at [189, 204] on div "***" at bounding box center [184, 200] width 15 height 9
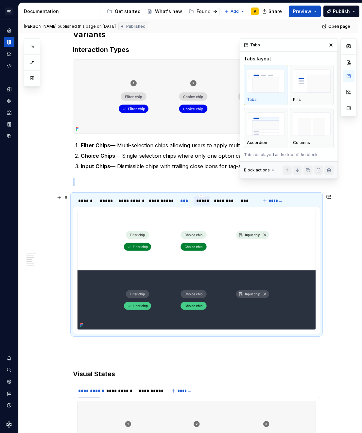
click at [196, 203] on div "*****" at bounding box center [201, 201] width 11 height 7
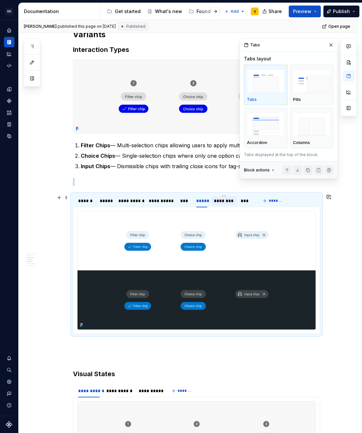
click at [215, 203] on div "********" at bounding box center [224, 201] width 20 height 7
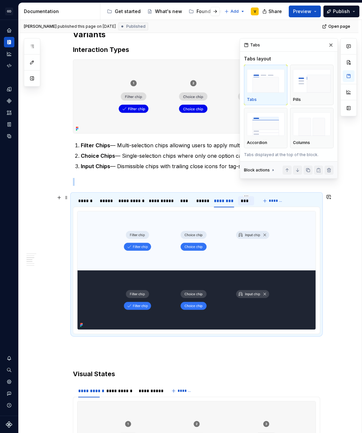
click at [246, 204] on div "***" at bounding box center [245, 201] width 11 height 7
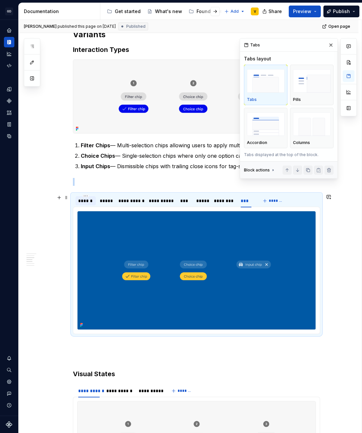
click at [83, 204] on div "******" at bounding box center [85, 200] width 20 height 9
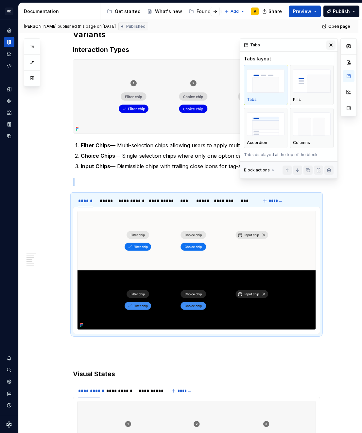
click at [331, 44] on button "button" at bounding box center [330, 45] width 9 height 9
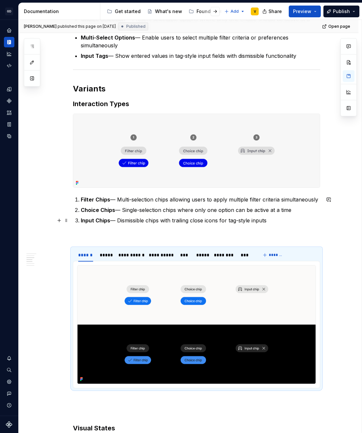
scroll to position [396, 0]
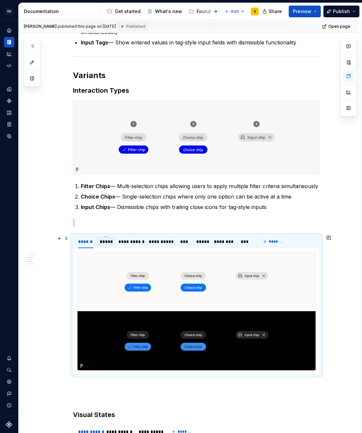
click at [103, 243] on div "*****" at bounding box center [106, 241] width 12 height 7
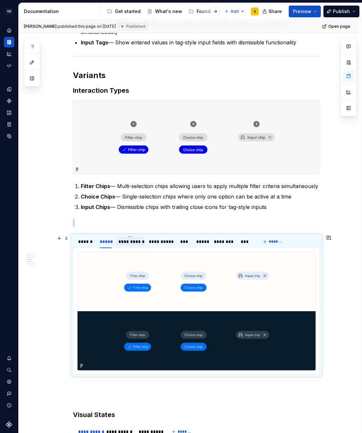
click at [136, 247] on div "**********" at bounding box center [130, 241] width 29 height 10
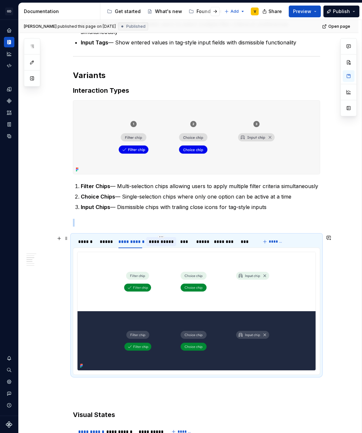
click at [158, 247] on div "**********" at bounding box center [161, 241] width 30 height 10
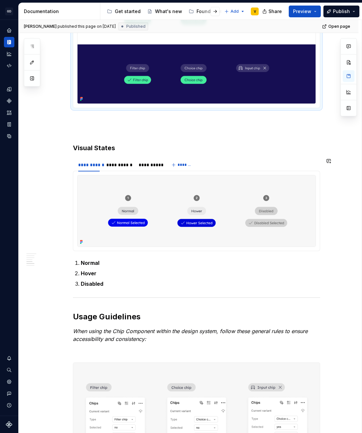
scroll to position [626, 0]
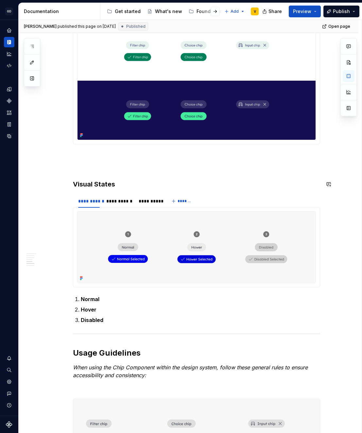
click at [87, 172] on div "**********" at bounding box center [196, 209] width 247 height 1384
click at [73, 162] on div "**********" at bounding box center [196, 209] width 247 height 1384
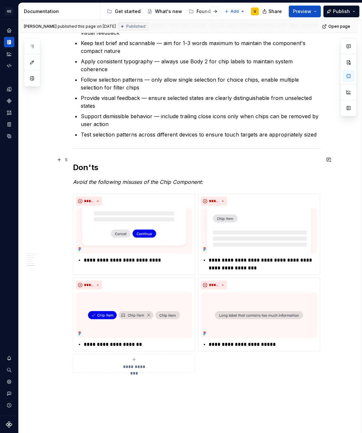
scroll to position [1139, 0]
type textarea "*"
